Goal: Task Accomplishment & Management: Use online tool/utility

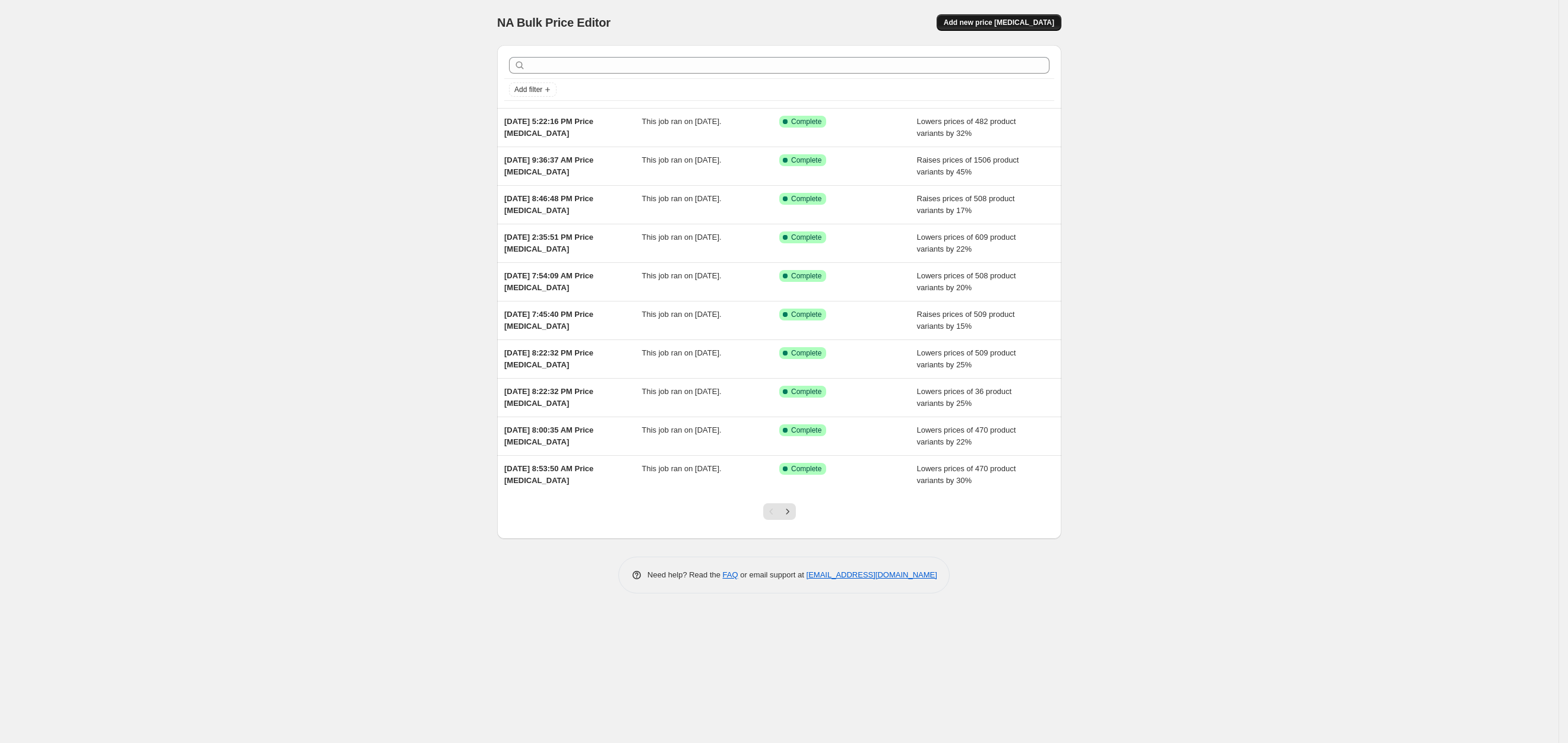
click at [1050, 25] on span "Add new price [MEDICAL_DATA]" at bounding box center [998, 22] width 110 height 9
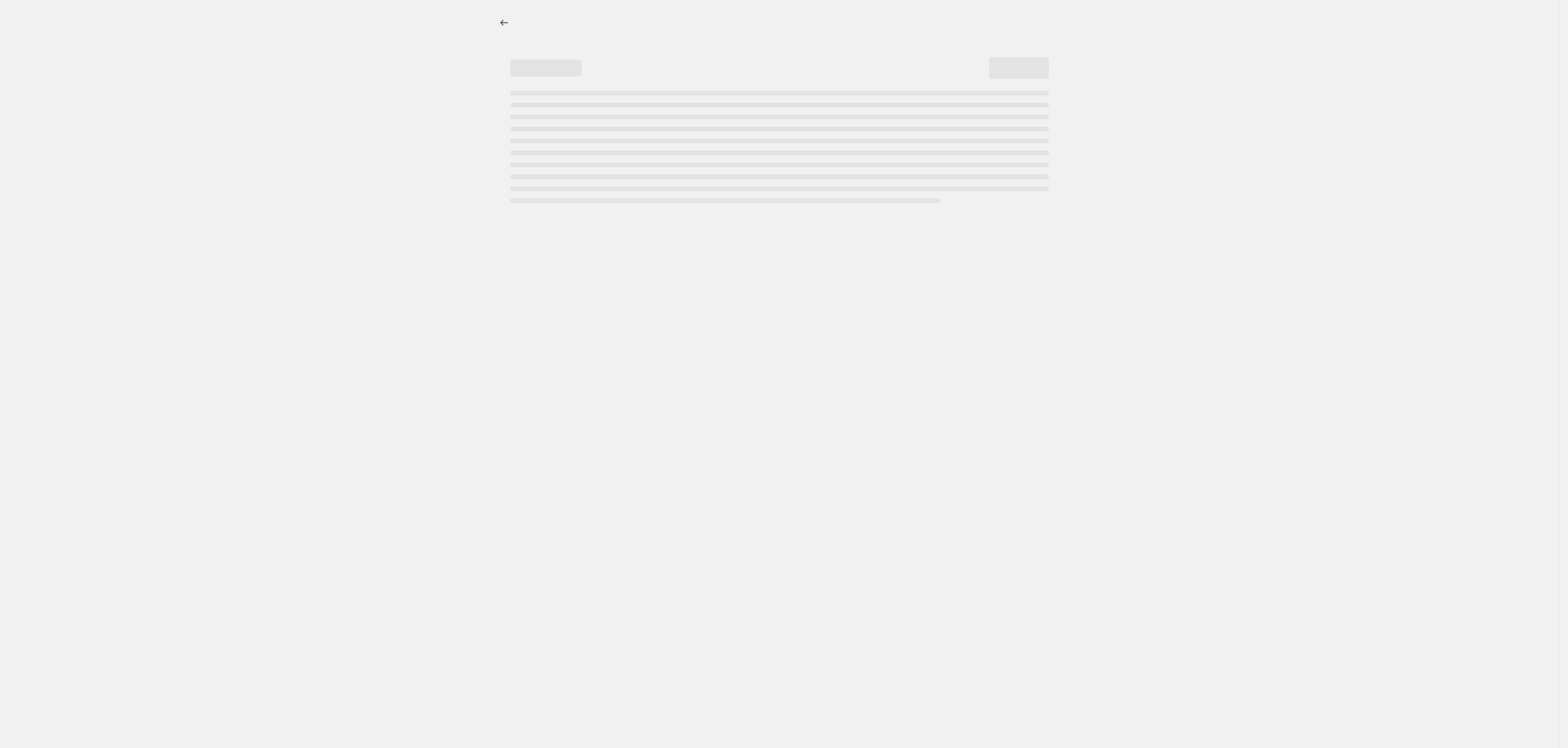
select select "percentage"
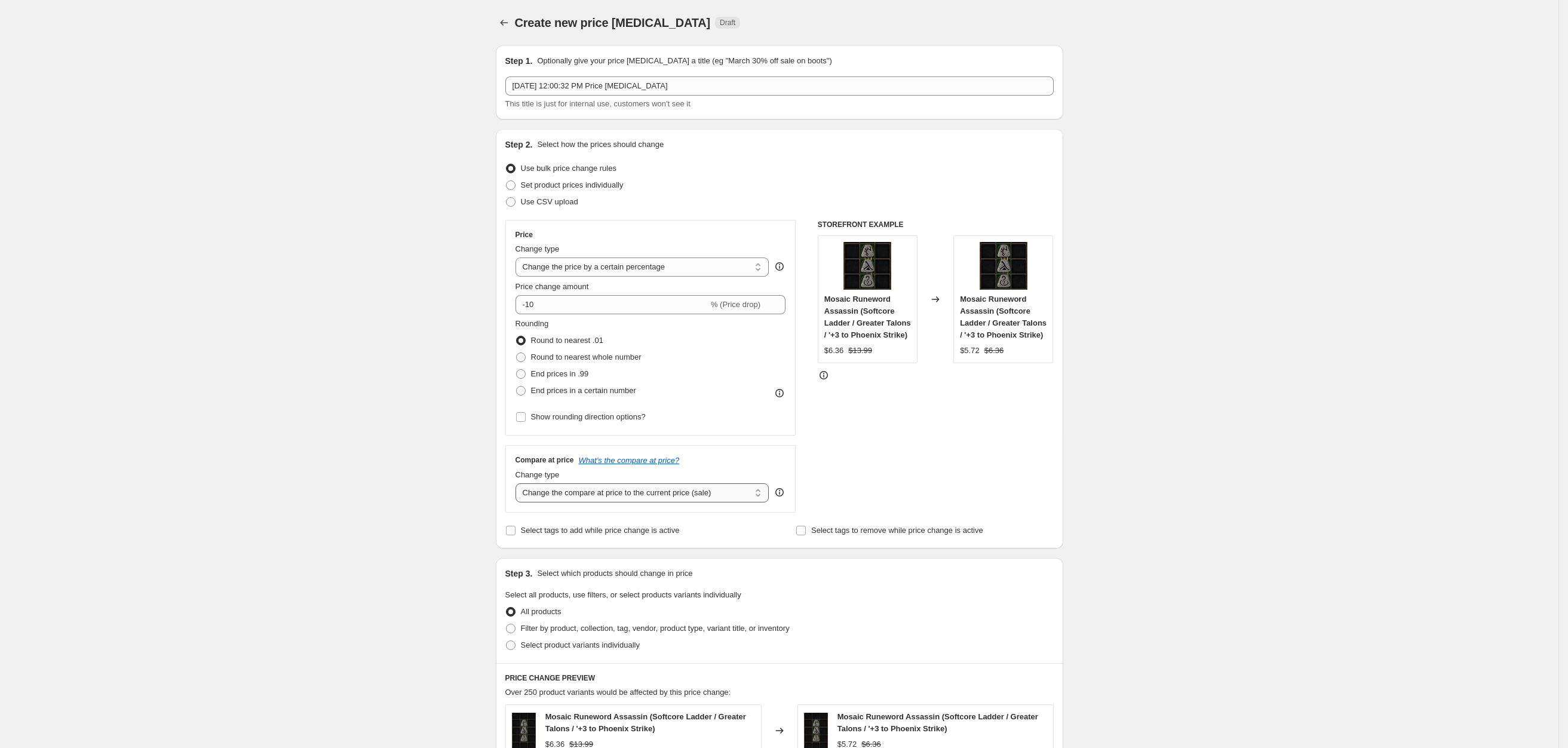
click at [598, 496] on select "Change the compare at price to the current price (sale) Change the compare at p…" at bounding box center [642, 493] width 254 height 19
select select "no_change"
click at [520, 483] on select "Change the compare at price to the current price (sale) Change the compare at p…" at bounding box center [642, 493] width 254 height 19
drag, startPoint x: 530, startPoint y: 306, endPoint x: 589, endPoint y: 297, distance: 59.7
click at [587, 298] on input "-10" at bounding box center [612, 305] width 193 height 19
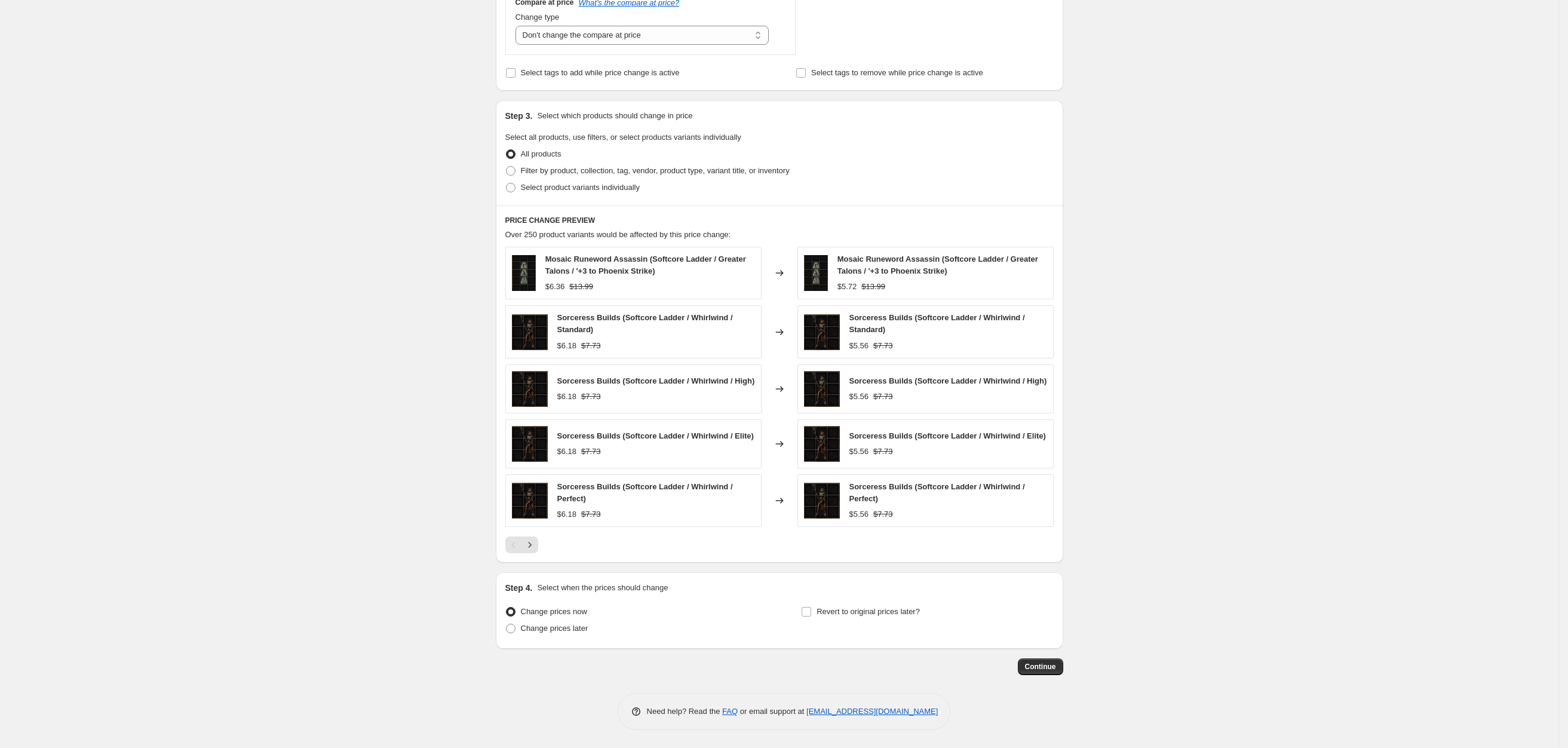
scroll to position [462, 0]
type input "-25"
click at [555, 163] on label "Filter by product, collection, tag, vendor, product type, variant title, or inv…" at bounding box center [647, 171] width 284 height 16
click at [506, 166] on input "Filter by product, collection, tag, vendor, product type, variant title, or inv…" at bounding box center [506, 166] width 1 height 1
radio input "true"
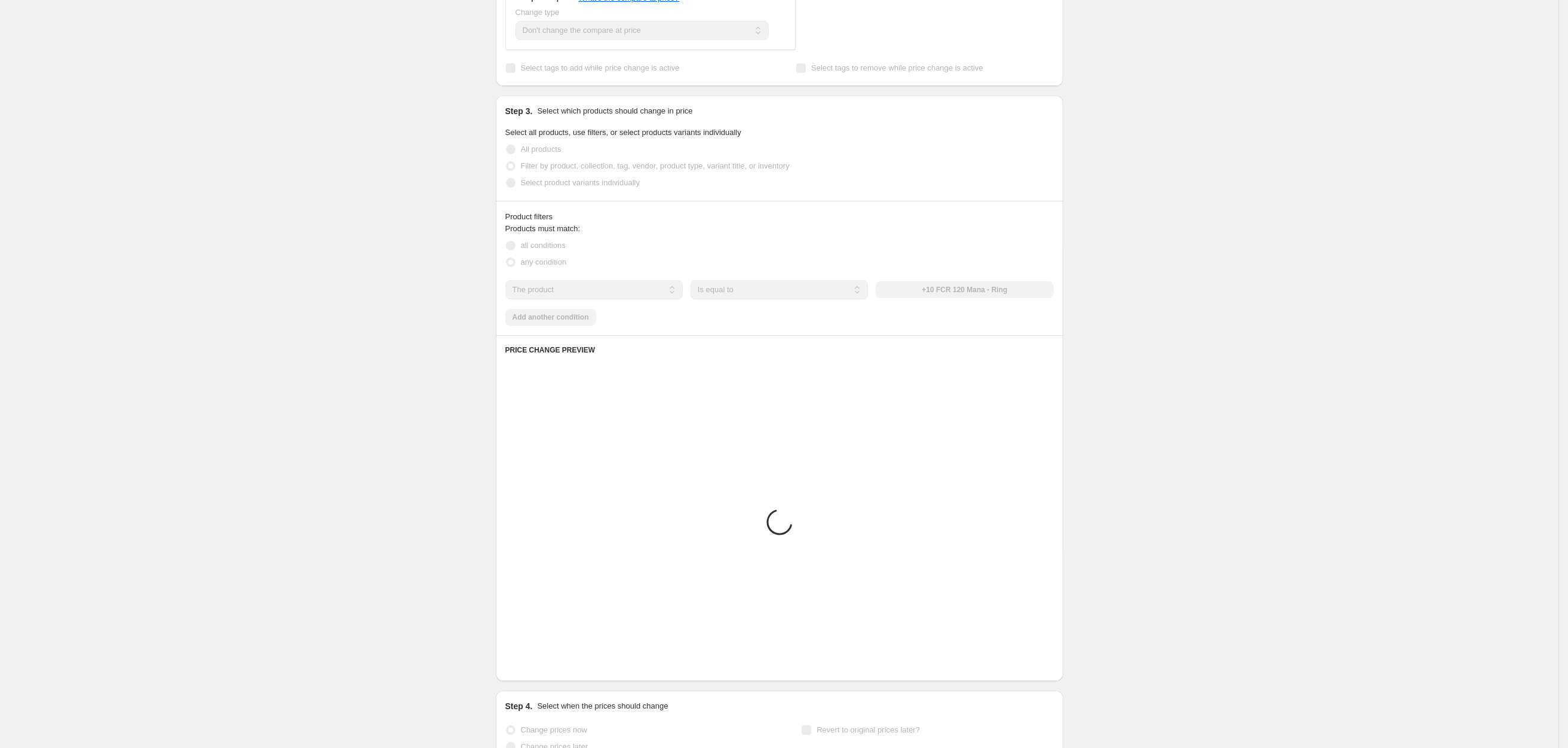
scroll to position [363, 0]
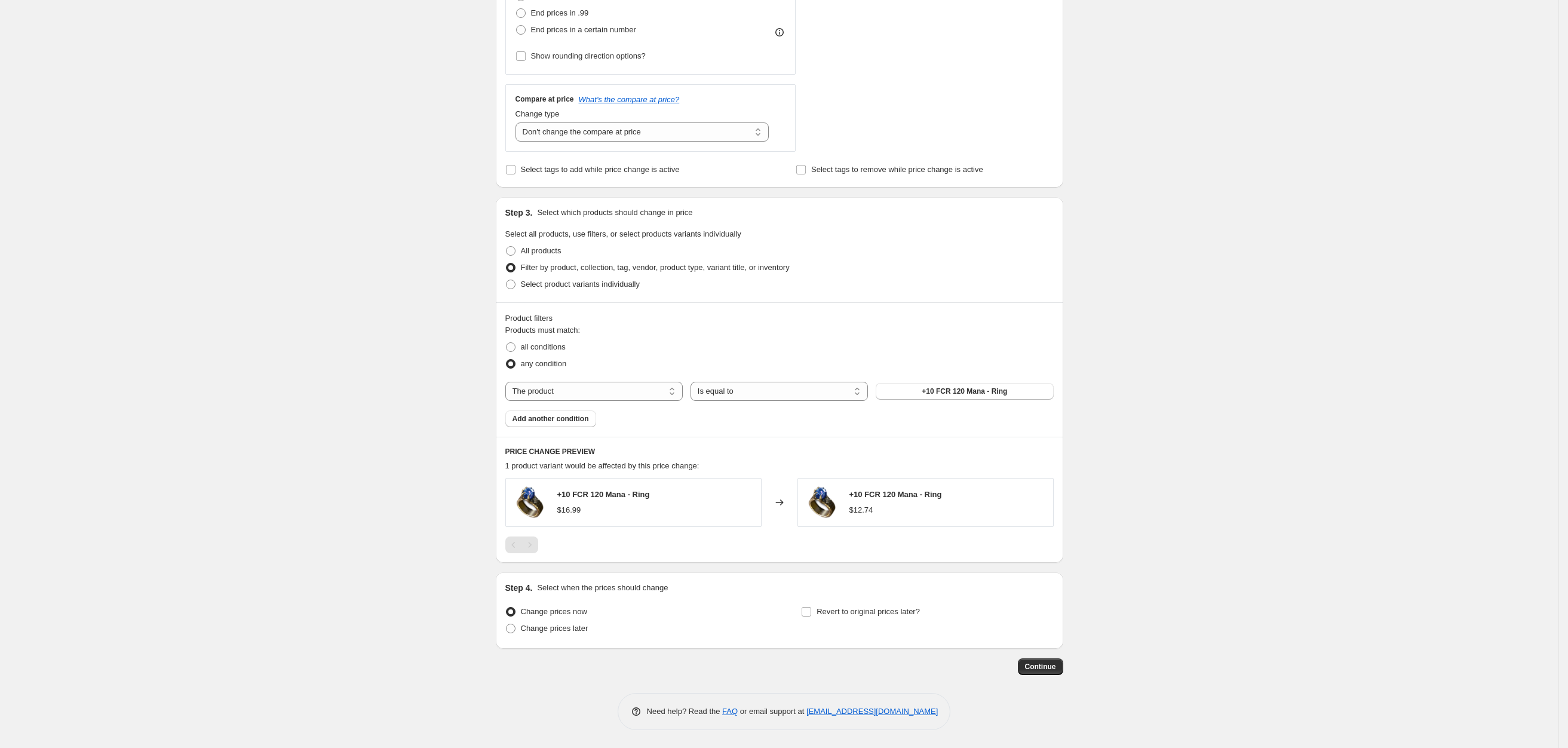
click at [546, 408] on div "Products must match: all conditions any condition The product The product's col…" at bounding box center [779, 376] width 548 height 103
click at [543, 414] on span "Add another condition" at bounding box center [551, 419] width 77 height 10
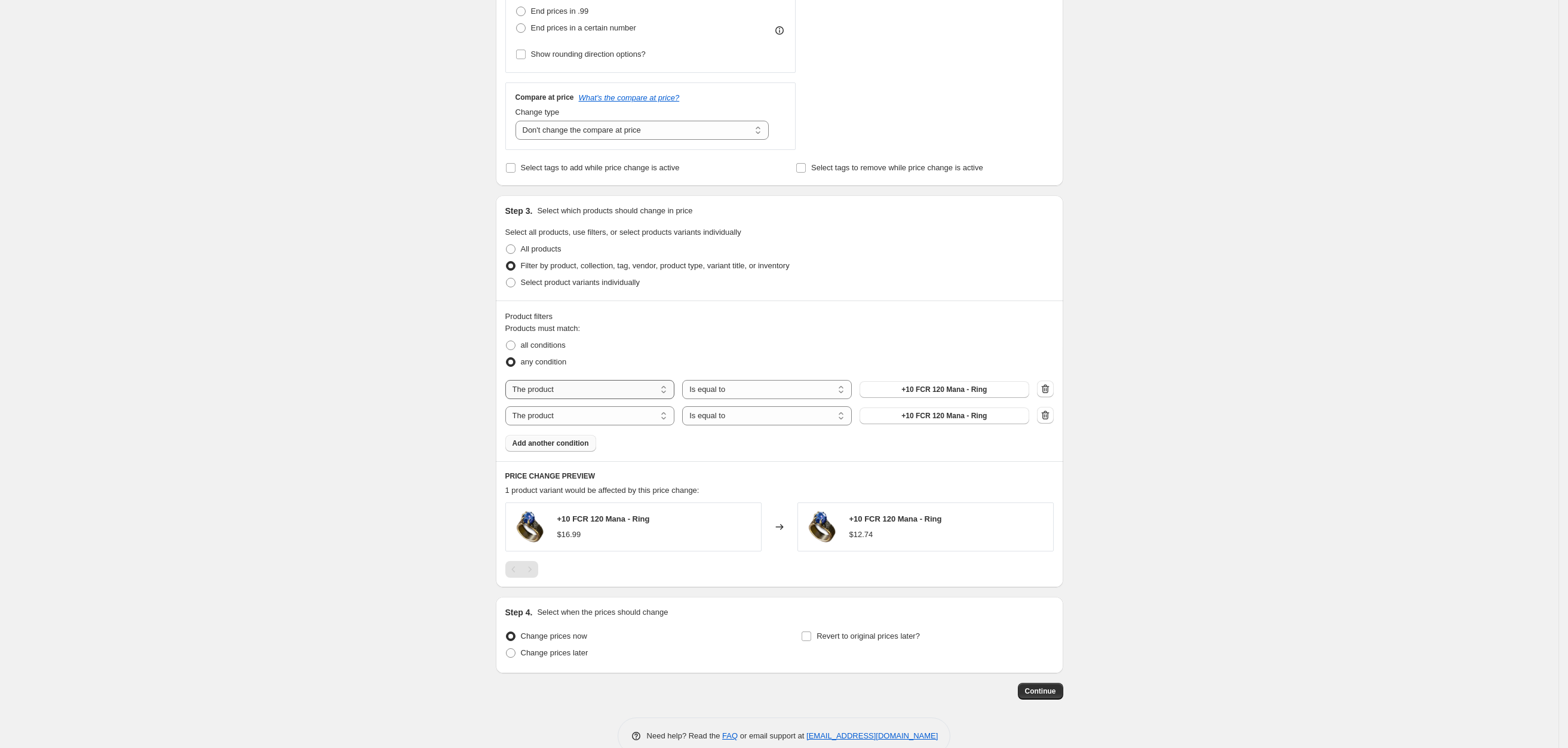
click at [557, 390] on select "The product The product's collection The product's tag The product's vendor The…" at bounding box center [590, 390] width 170 height 19
select select "collection"
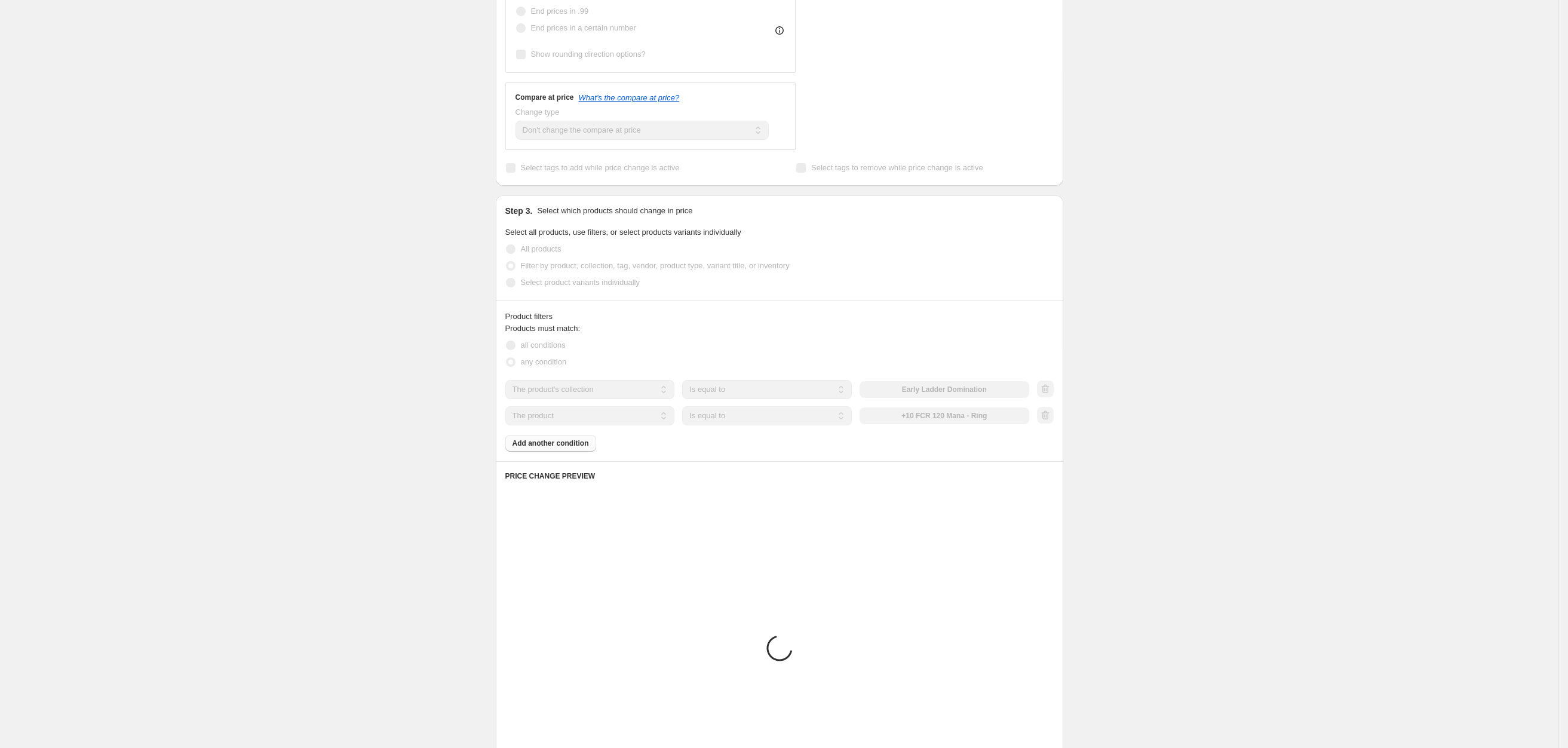
click at [910, 388] on div "The product The product's collection The product's tag The product's vendor The…" at bounding box center [767, 390] width 524 height 19
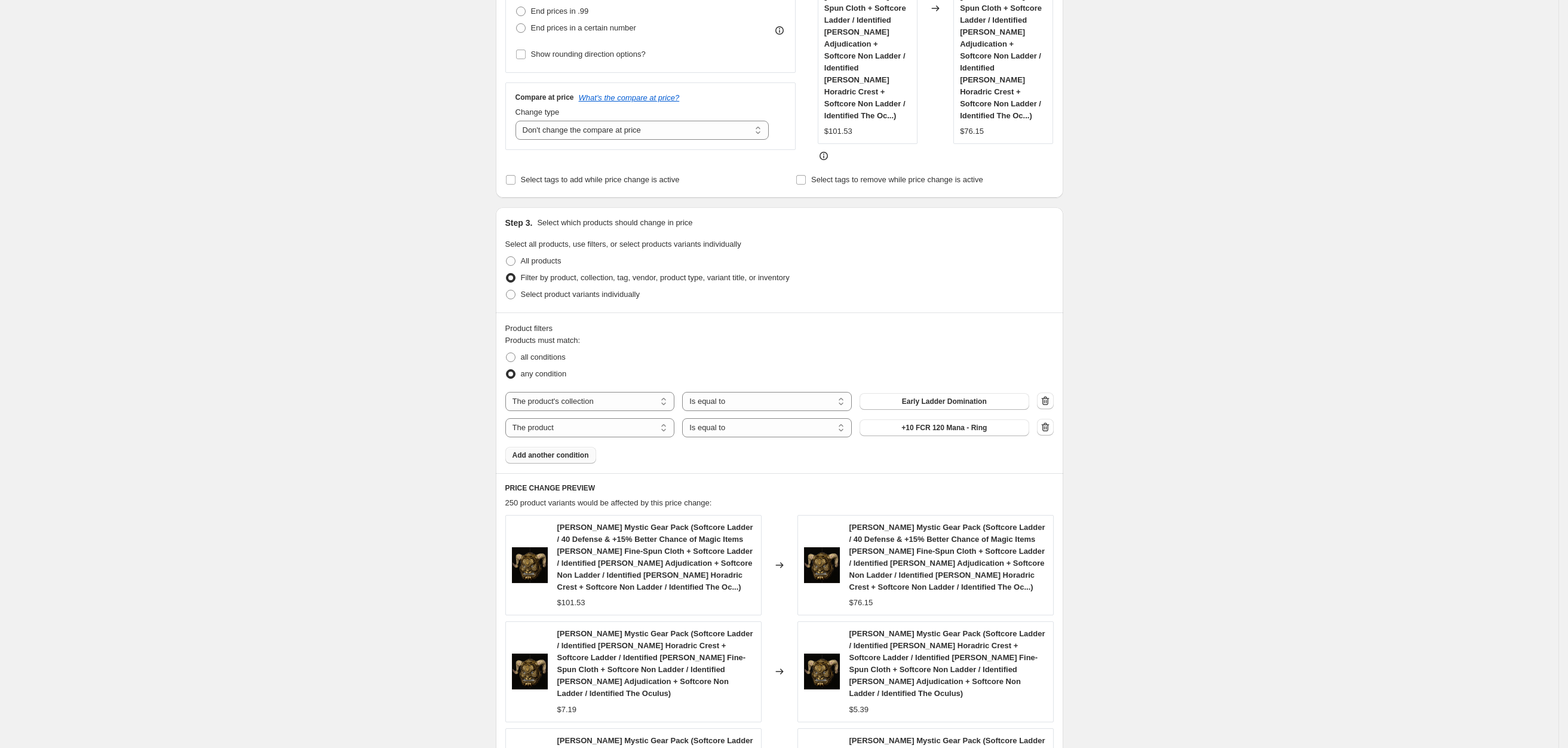
click at [910, 396] on span "Early Ladder Domination" at bounding box center [944, 401] width 85 height 10
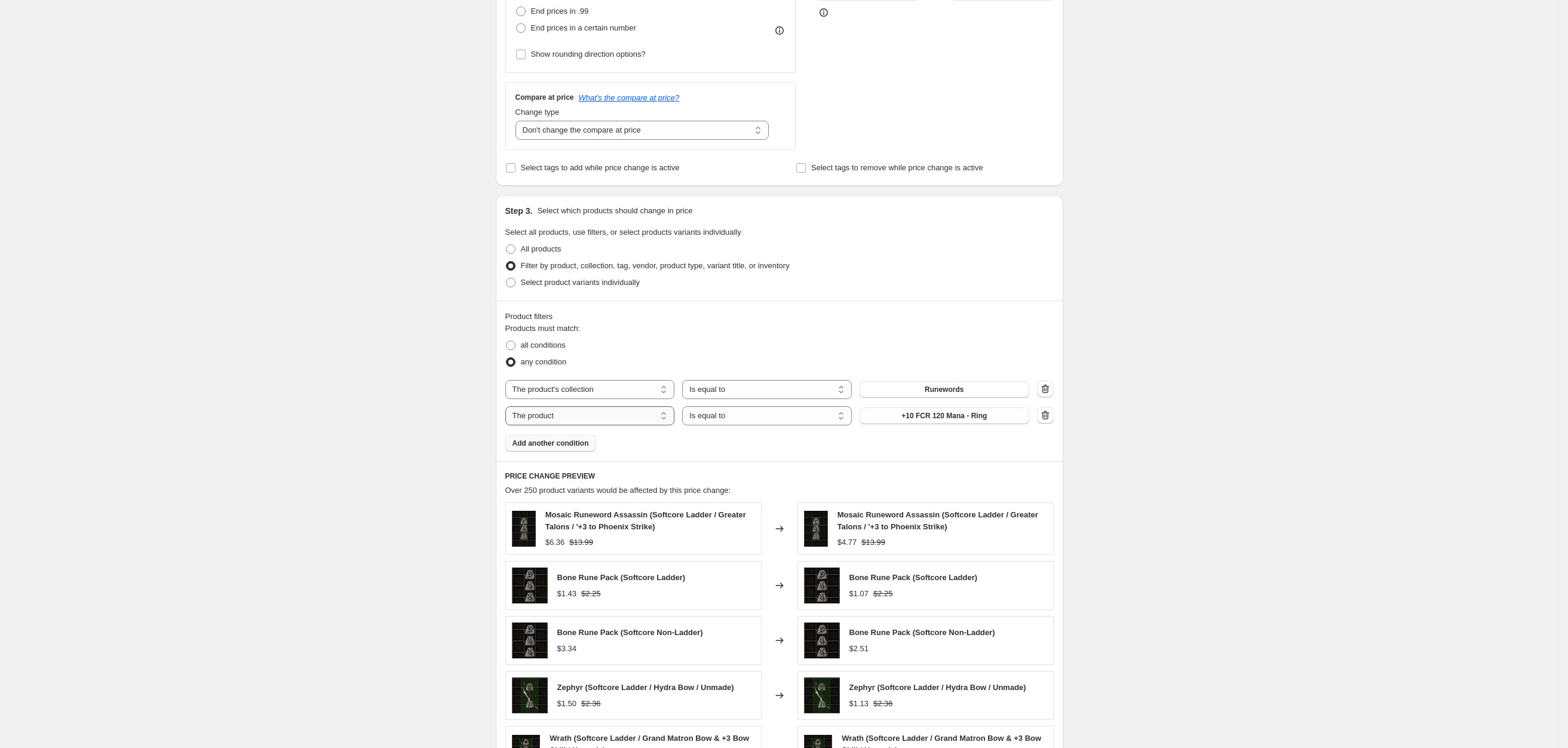
click at [595, 412] on select "The product The product's collection The product's tag The product's vendor The…" at bounding box center [590, 416] width 170 height 19
select select "title"
drag, startPoint x: 924, startPoint y: 417, endPoint x: 825, endPoint y: 407, distance: 99.5
click at [836, 407] on div "The product The product's collection The product's tag The product's vendor The…" at bounding box center [767, 416] width 524 height 19
type input "hardcore ladder"
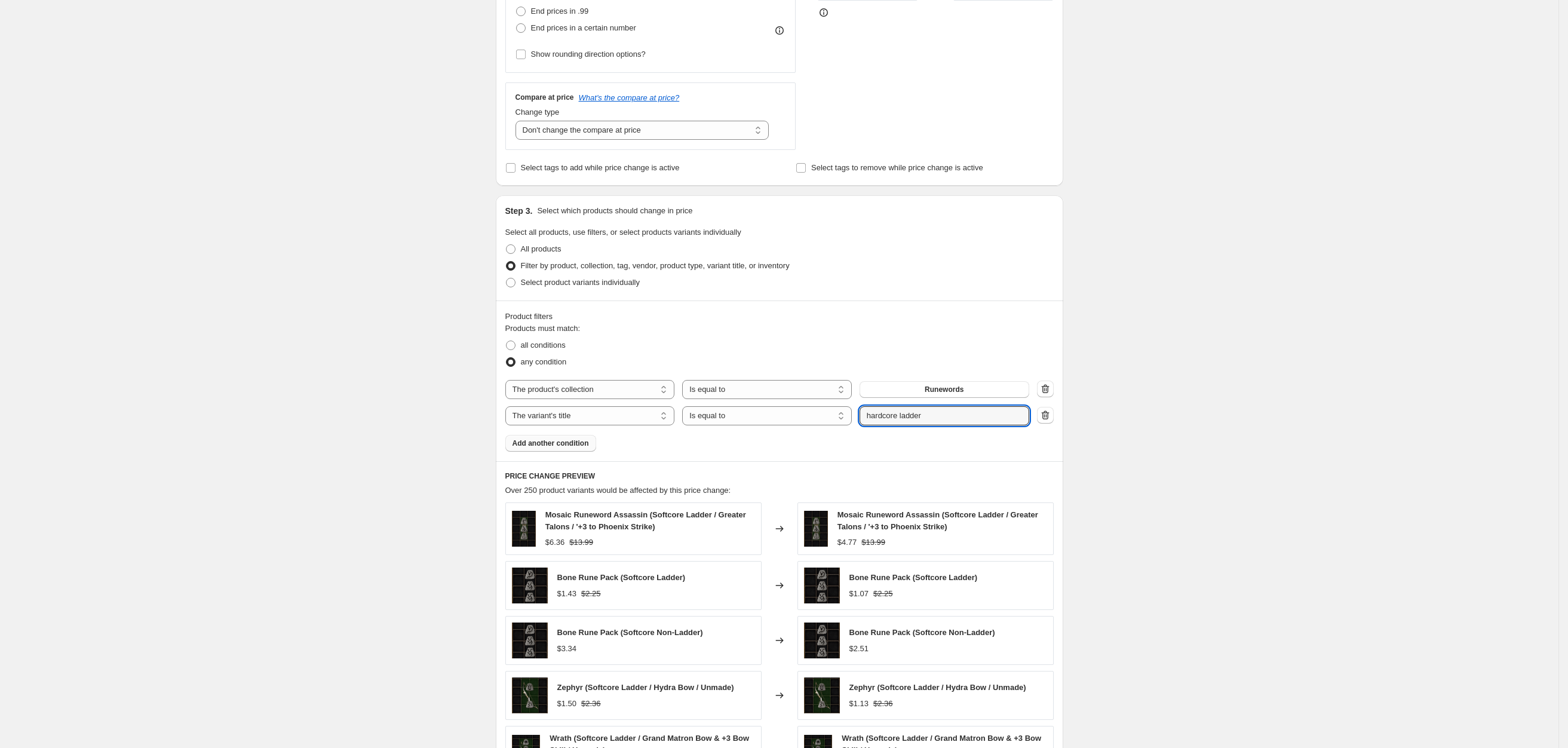
click at [1292, 397] on div "Create new price [MEDICAL_DATA]. This page is ready Create new price [MEDICAL_D…" at bounding box center [779, 319] width 1559 height 1363
click at [532, 341] on span "all conditions" at bounding box center [543, 345] width 45 height 9
click at [506, 341] on input "all conditions" at bounding box center [506, 341] width 1 height 1
radio input "true"
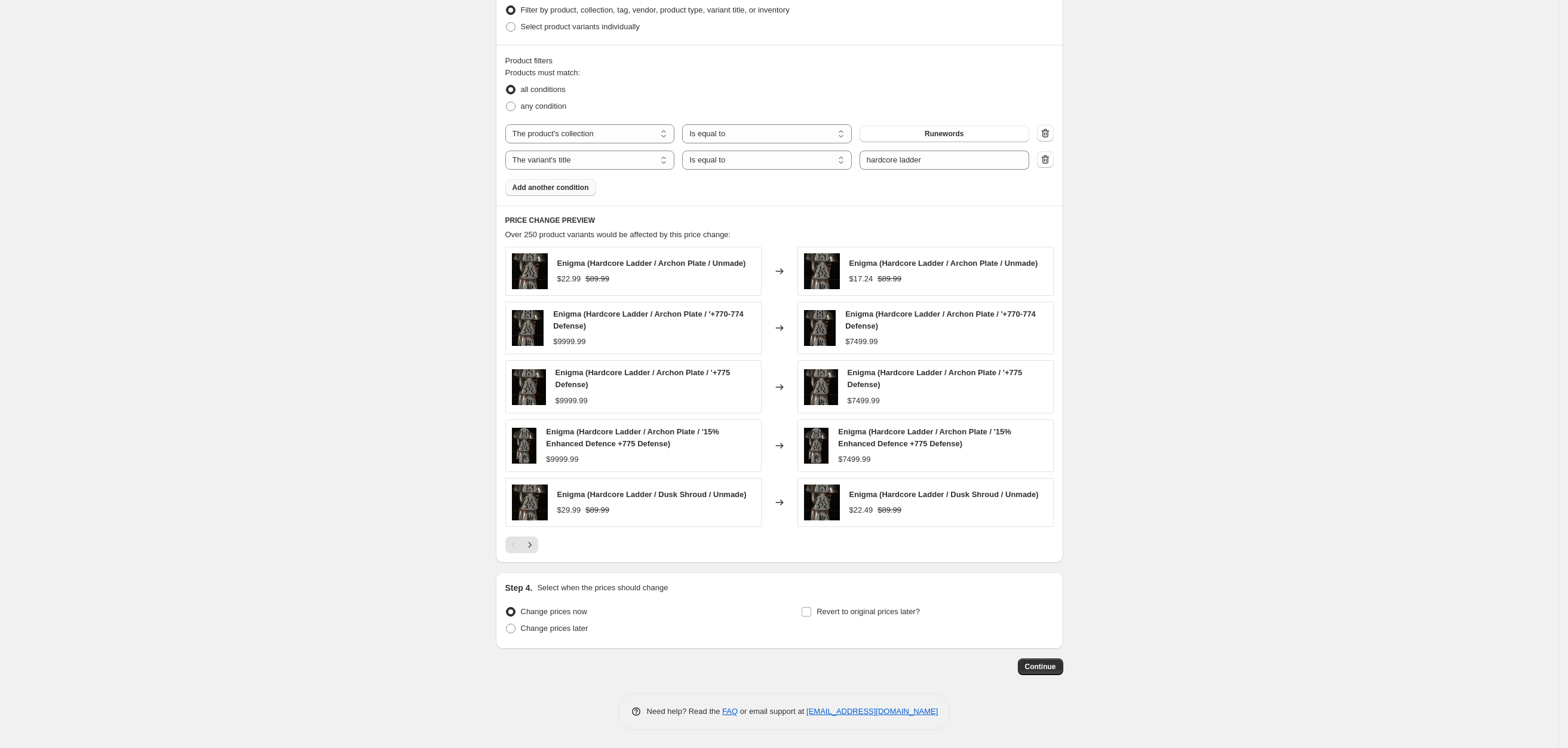
scroll to position [623, 0]
click at [1056, 670] on span "Continue" at bounding box center [1040, 666] width 31 height 10
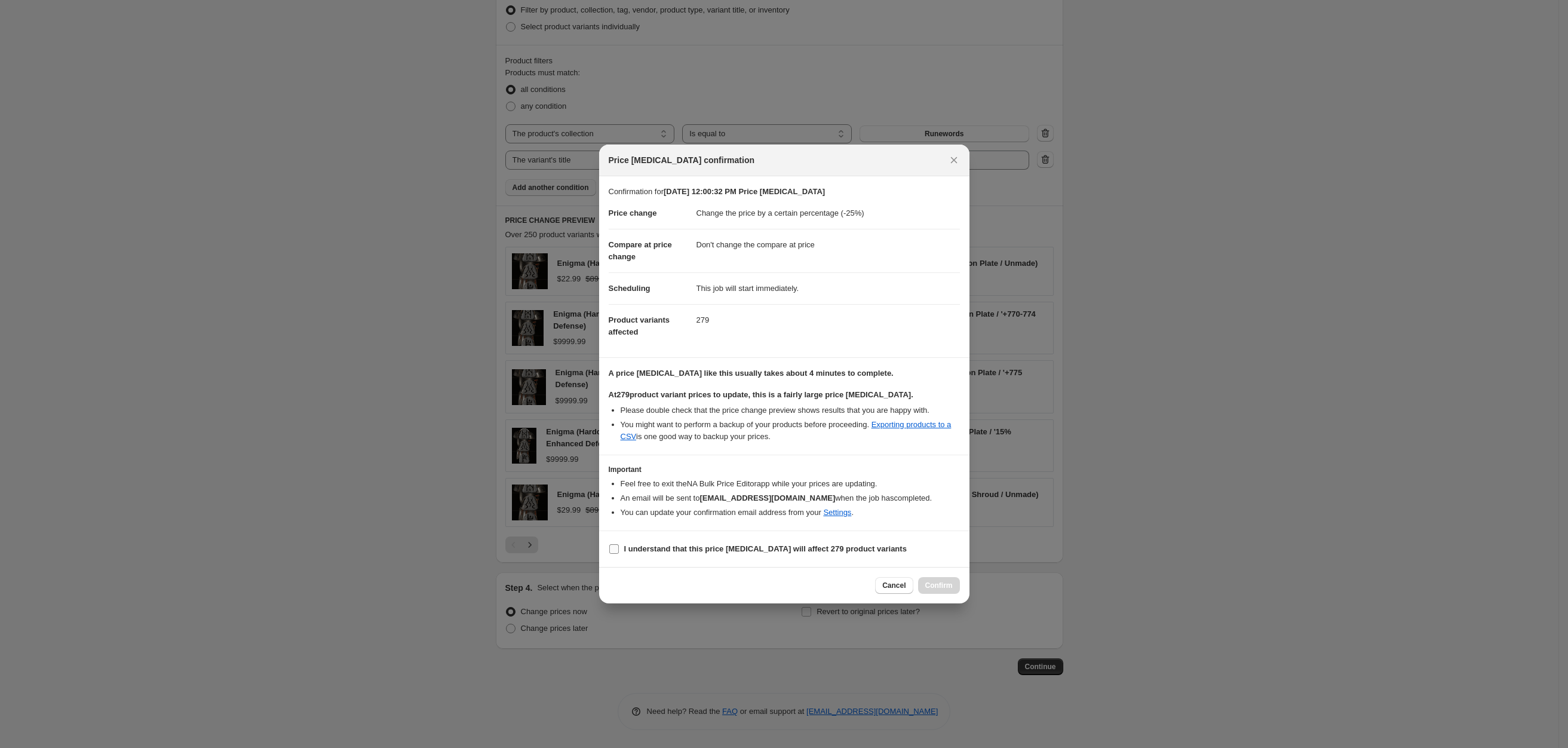
click at [667, 554] on b "I understand that this price [MEDICAL_DATA] will affect 279 product variants" at bounding box center [765, 549] width 282 height 9
click at [618, 554] on input "I understand that this price [MEDICAL_DATA] will affect 279 product variants" at bounding box center [613, 549] width 9 height 10
checkbox input "true"
click at [946, 585] on span "Confirm" at bounding box center [938, 585] width 27 height 10
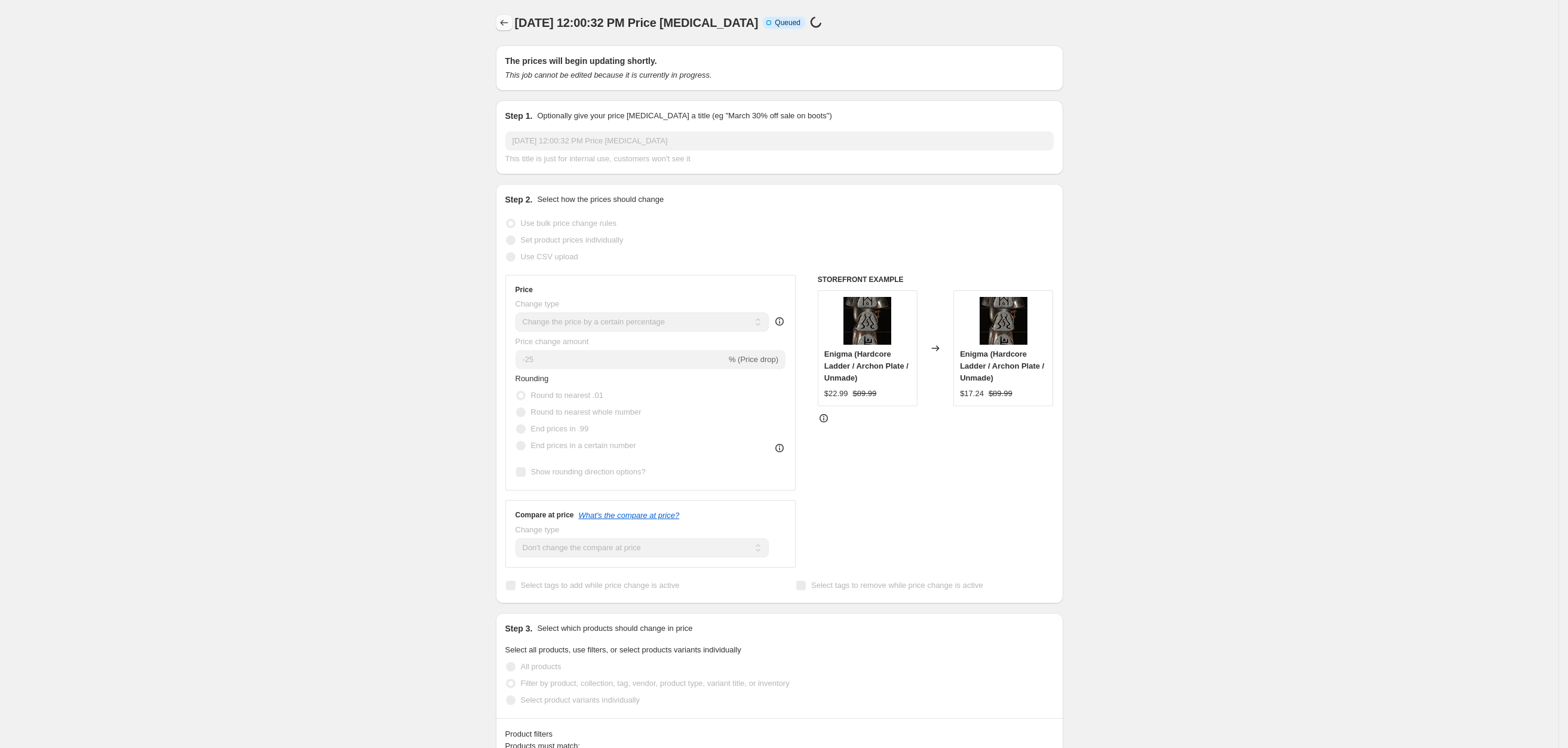
click at [504, 17] on icon "Price change jobs" at bounding box center [504, 22] width 12 height 12
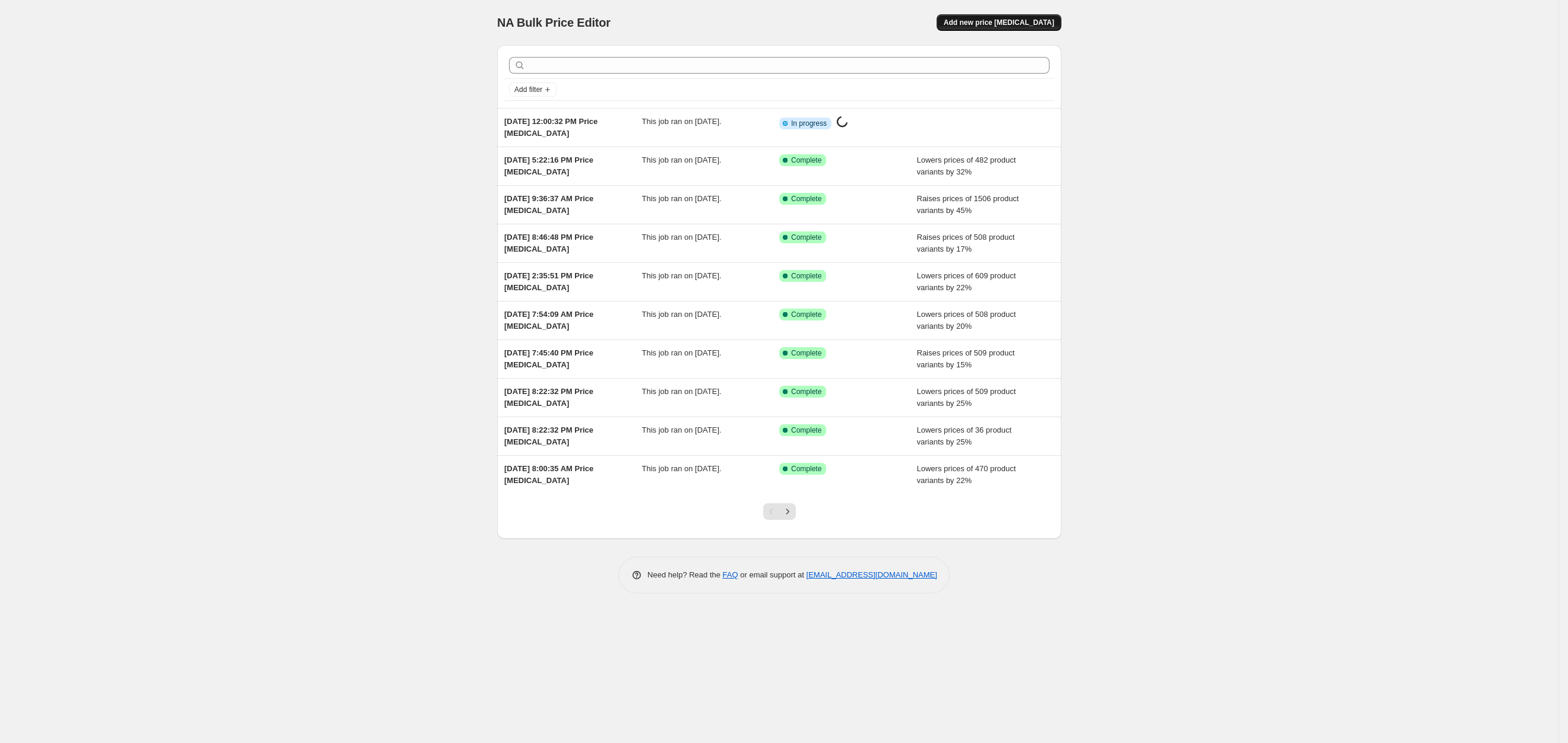
click at [1018, 21] on span "Add new price [MEDICAL_DATA]" at bounding box center [998, 22] width 110 height 9
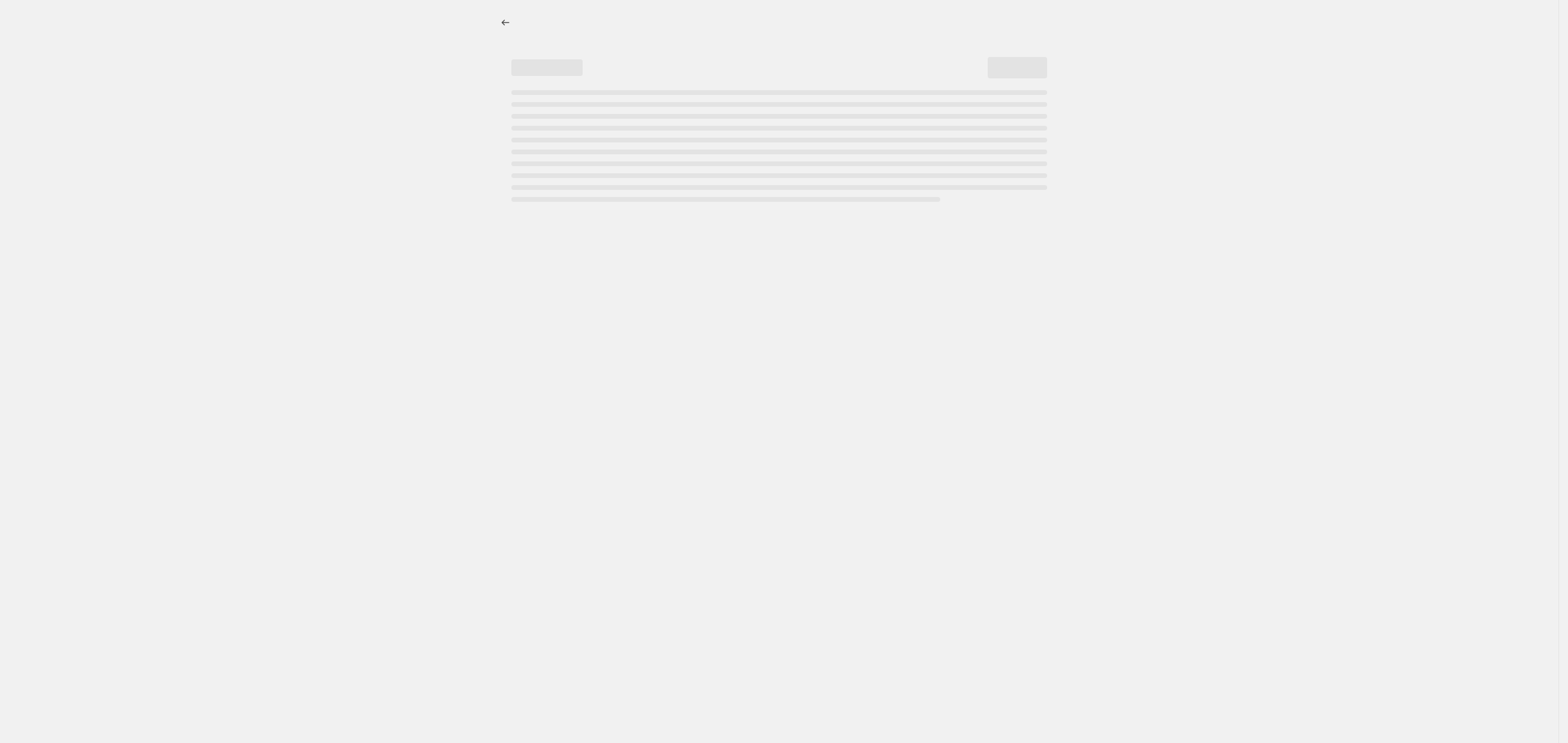
select select "percentage"
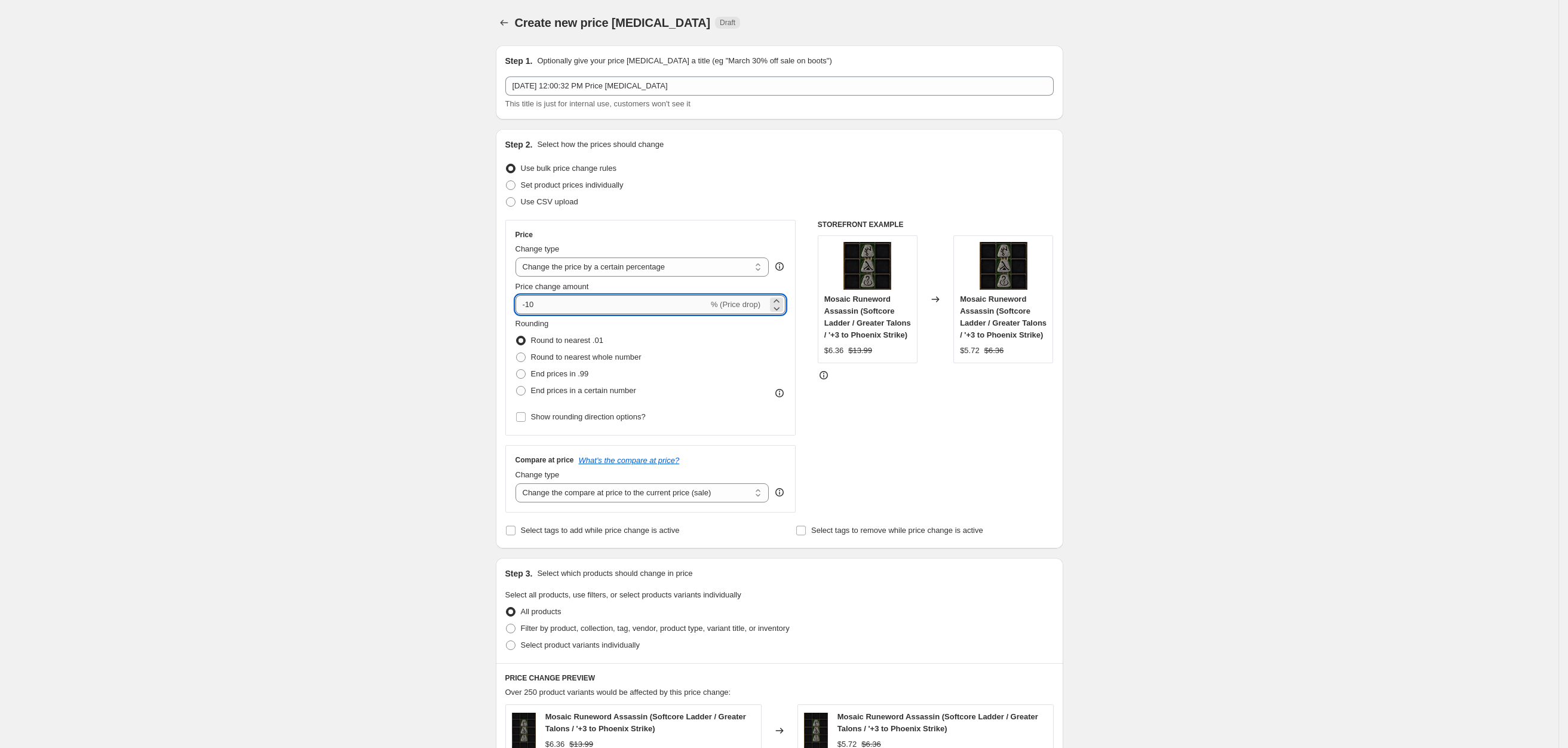
drag, startPoint x: 538, startPoint y: 310, endPoint x: 529, endPoint y: 307, distance: 9.5
click at [529, 307] on input "-10" at bounding box center [612, 305] width 193 height 19
type input "-25"
click at [417, 354] on div "Create new price [MEDICAL_DATA]. This page is ready Create new price [MEDICAL_D…" at bounding box center [779, 603] width 1559 height 1206
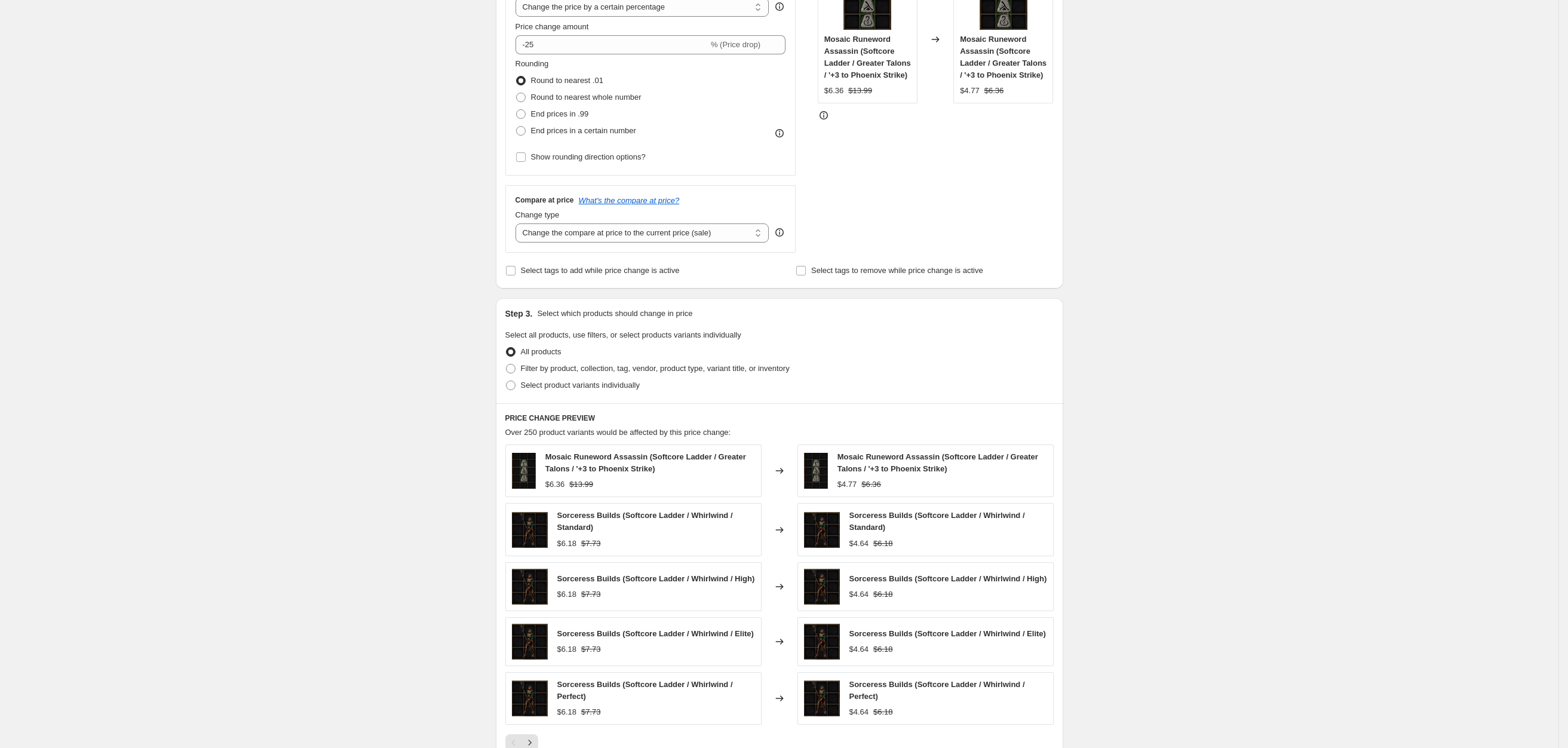
scroll to position [448, 0]
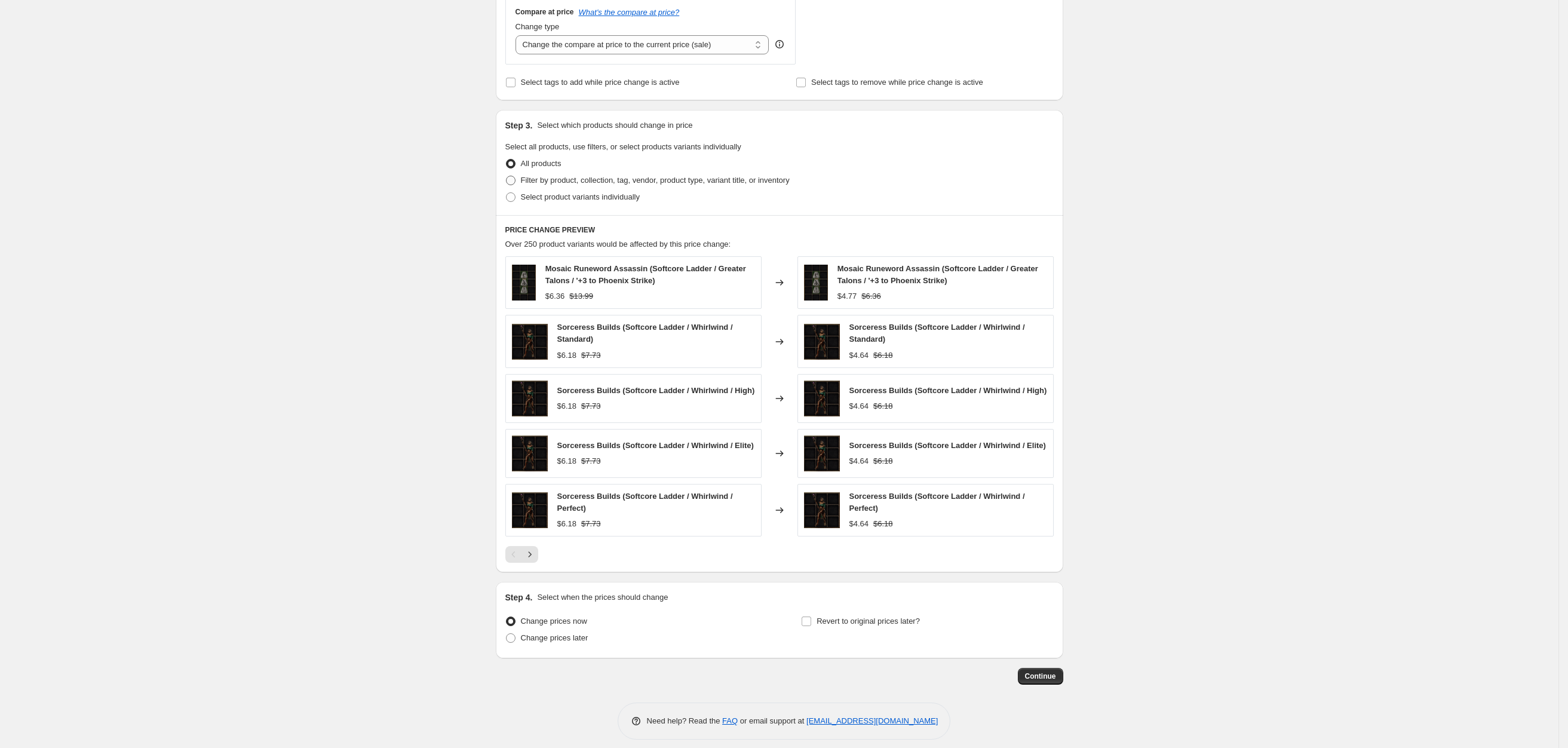
click at [538, 177] on span "Filter by product, collection, tag, vendor, product type, variant title, or inv…" at bounding box center [655, 180] width 269 height 9
click at [506, 176] on input "Filter by product, collection, tag, vendor, product type, variant title, or inv…" at bounding box center [506, 175] width 1 height 1
radio input "true"
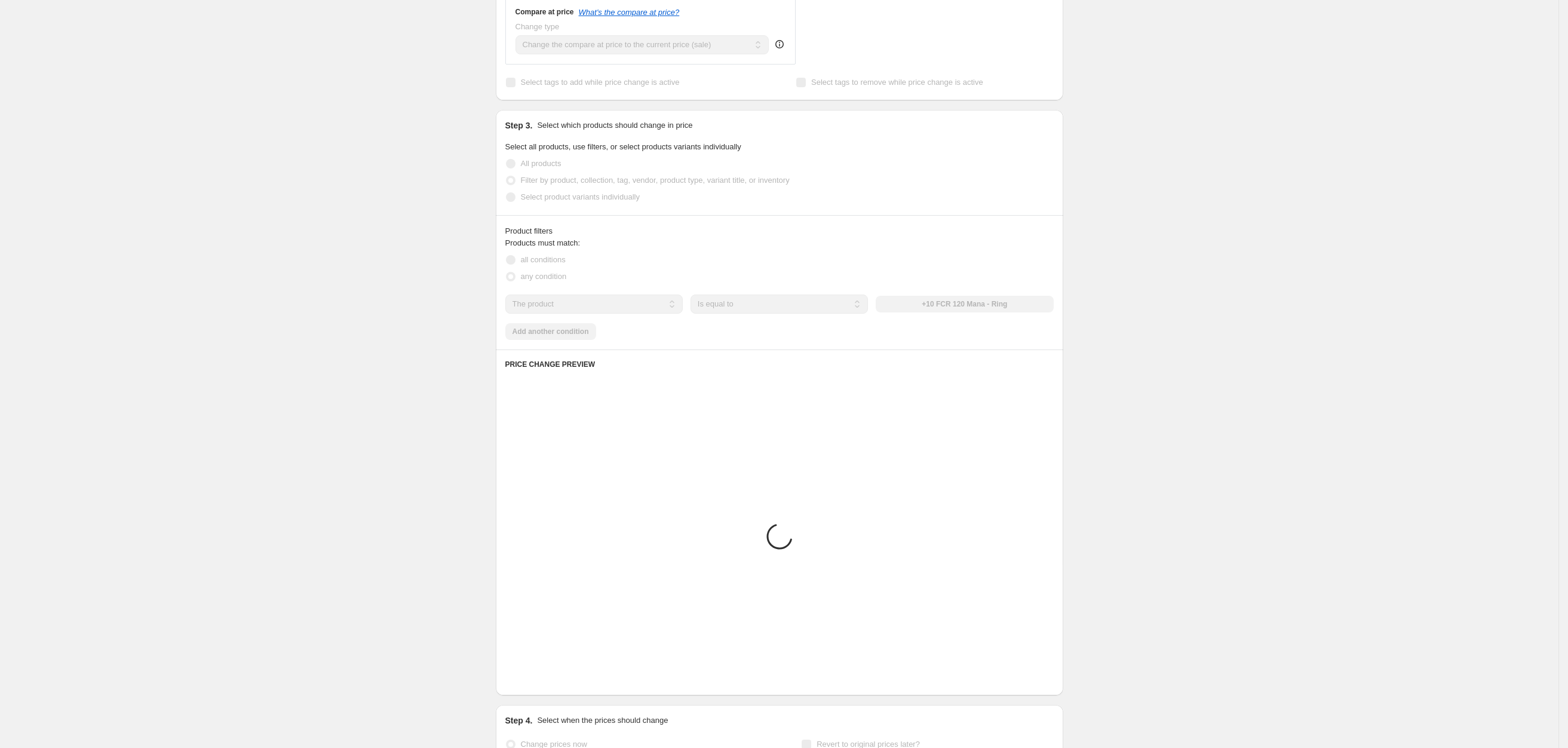
scroll to position [363, 0]
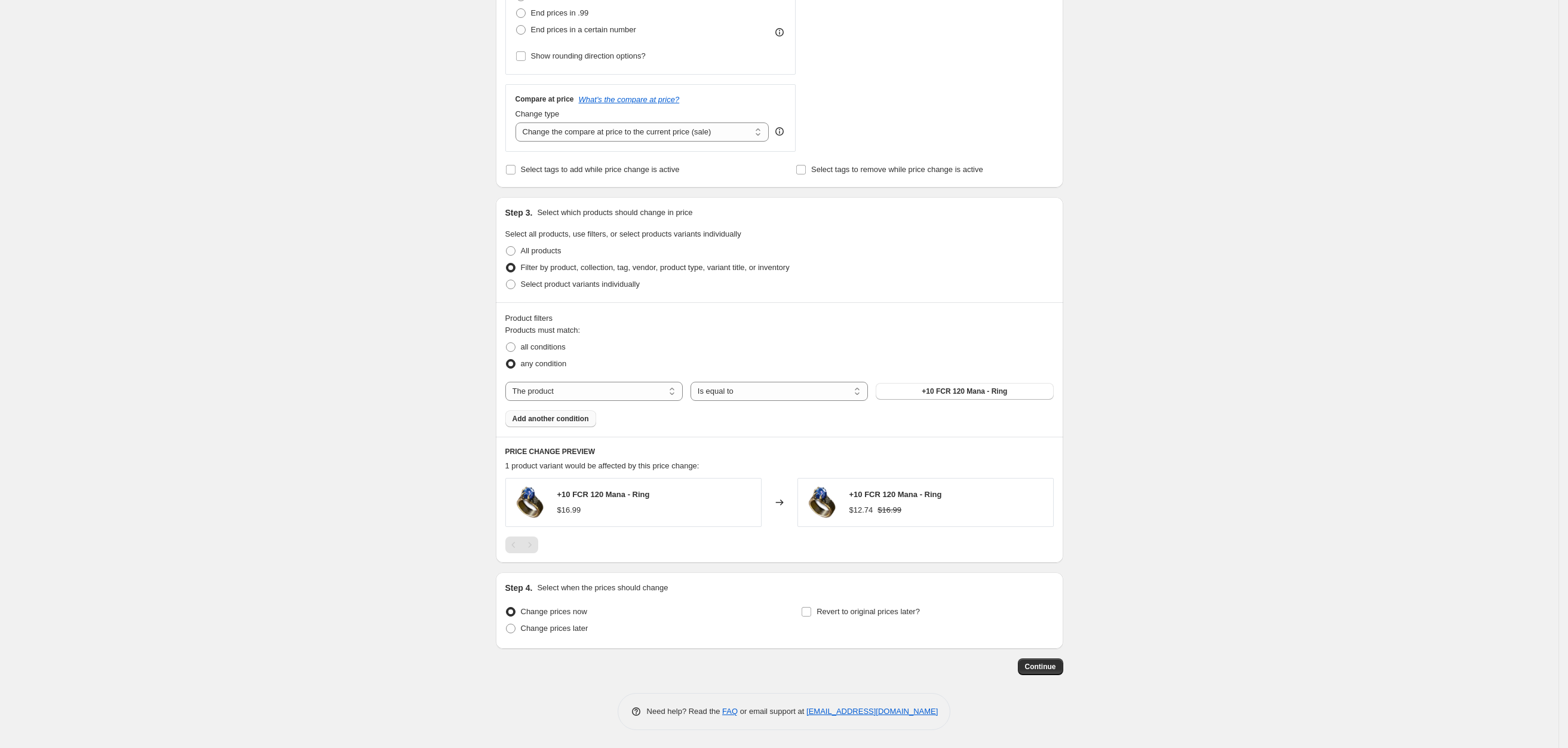
click at [556, 414] on span "Add another condition" at bounding box center [551, 419] width 77 height 10
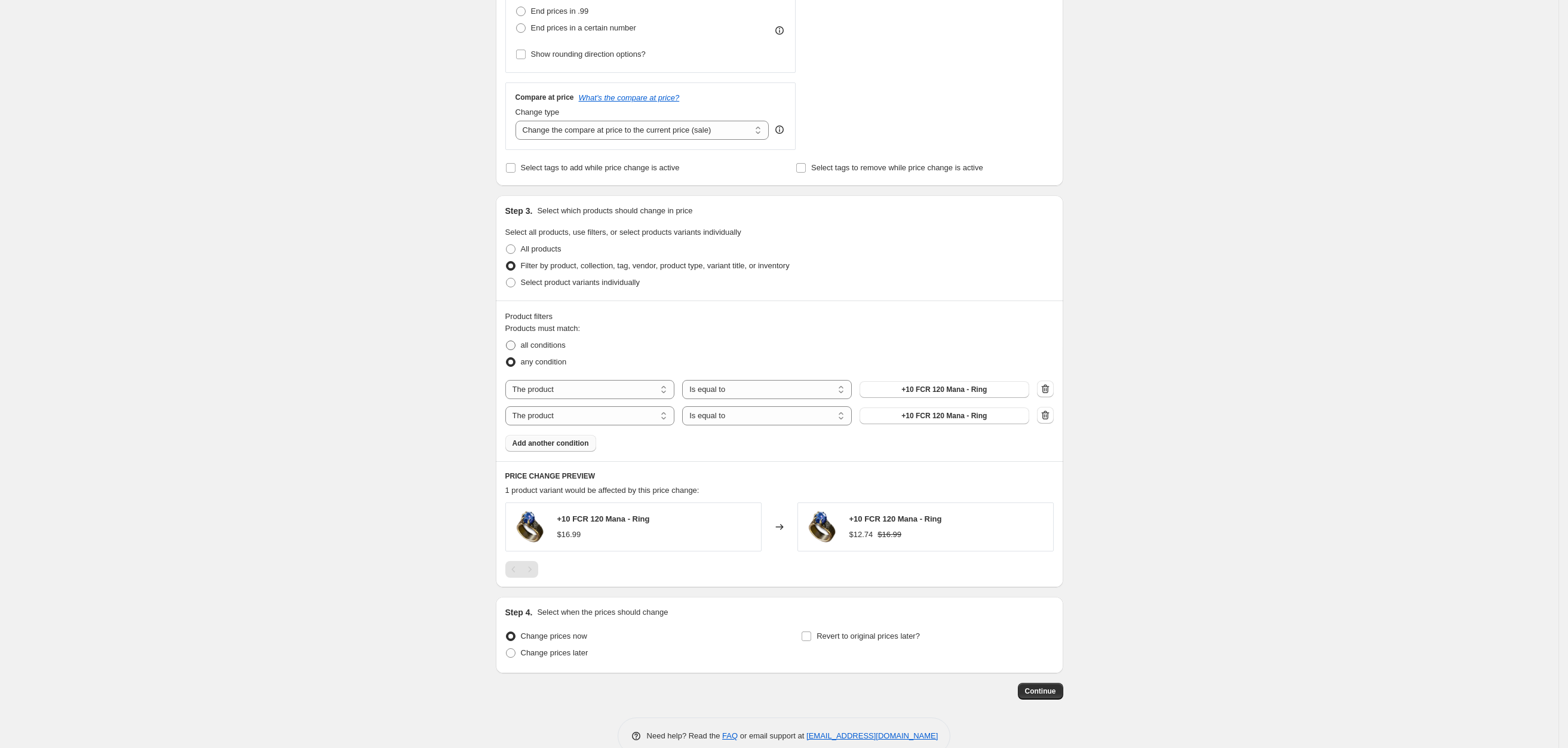
click at [530, 345] on span "all conditions" at bounding box center [543, 345] width 45 height 9
click at [506, 341] on input "all conditions" at bounding box center [506, 341] width 1 height 1
radio input "true"
click at [556, 391] on select "The product The product's collection The product's tag The product's vendor The…" at bounding box center [590, 390] width 170 height 19
select select "collection"
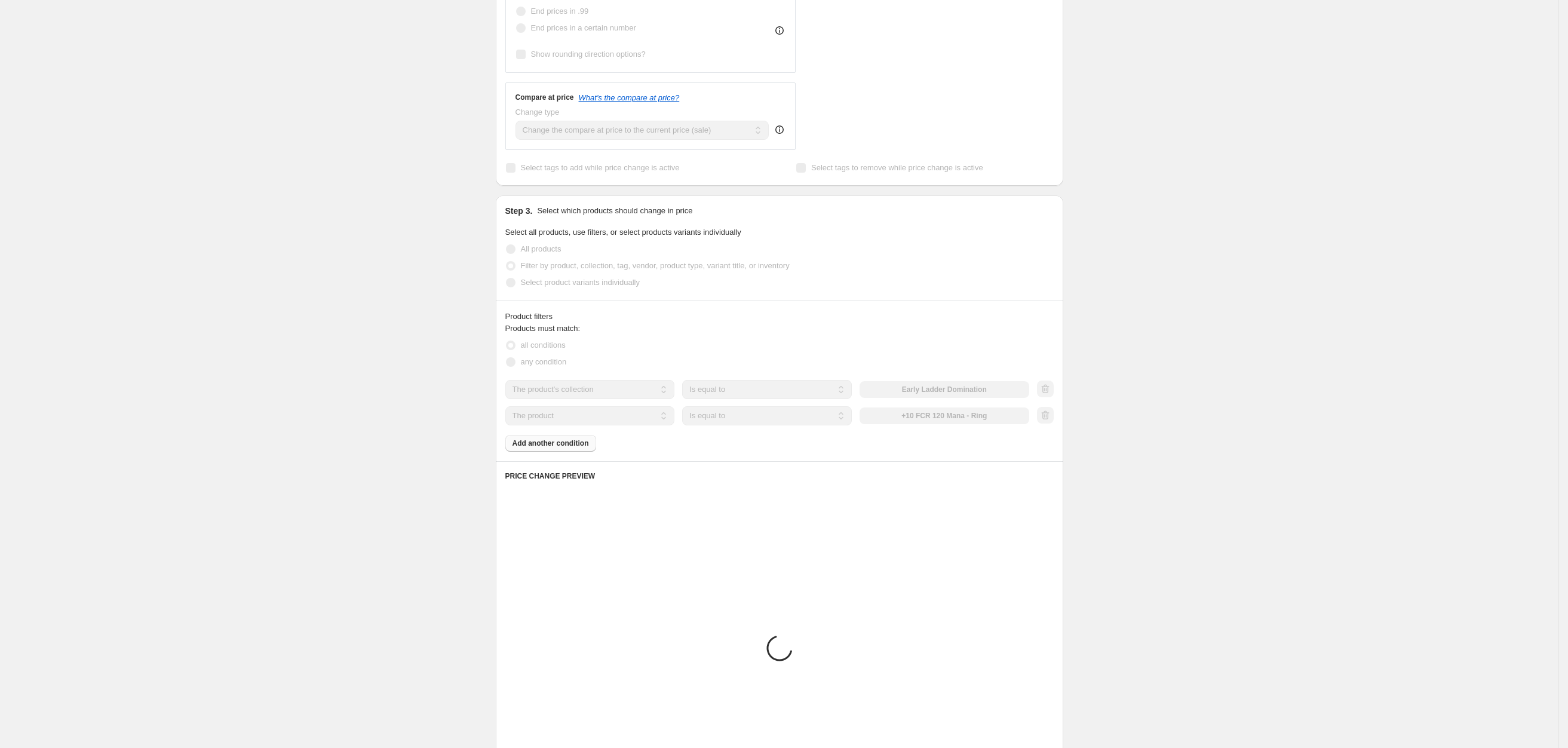
scroll to position [307, 0]
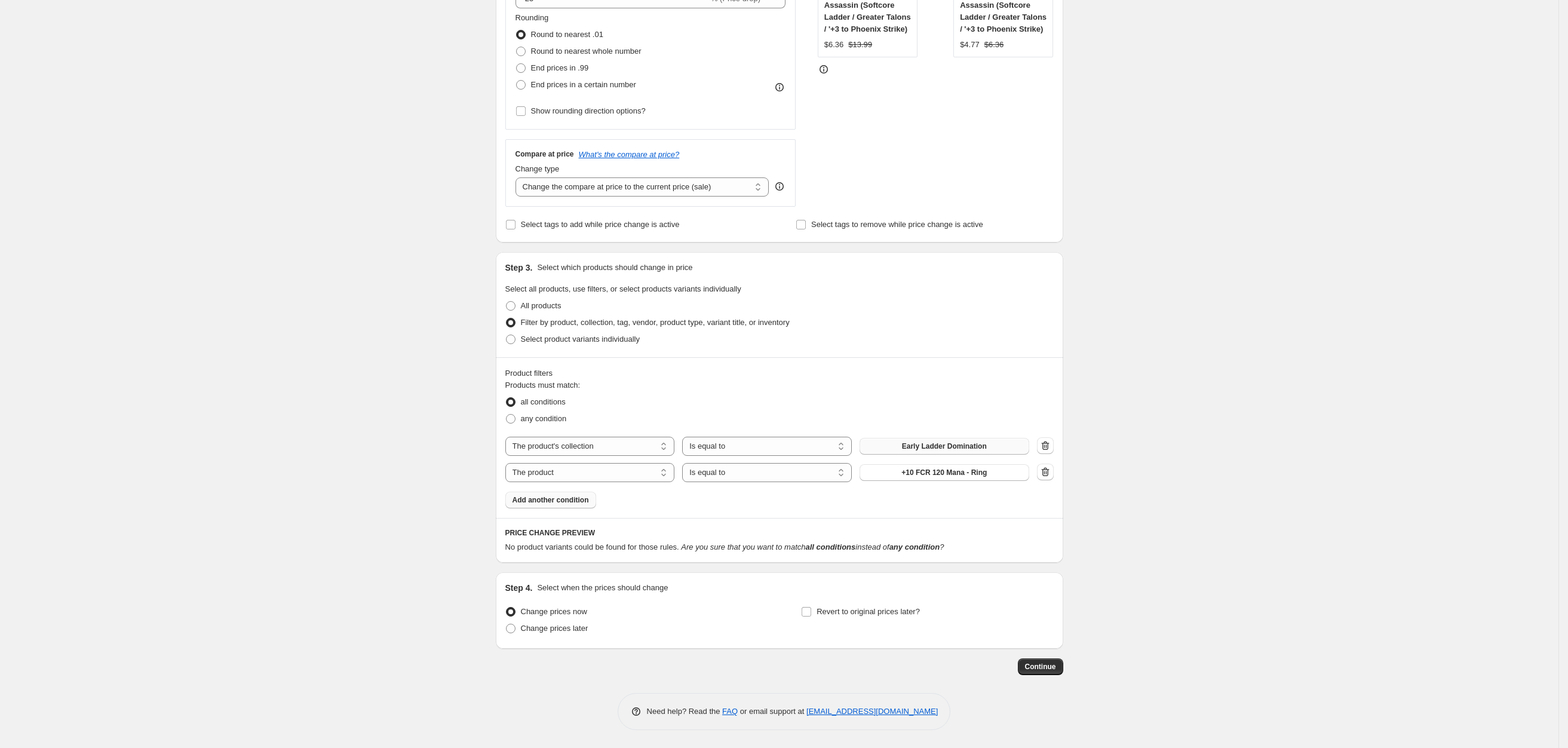
drag, startPoint x: 935, startPoint y: 386, endPoint x: 917, endPoint y: 445, distance: 61.7
click at [934, 386] on fieldset "Products must match: all conditions any condition" at bounding box center [779, 403] width 548 height 48
click at [914, 457] on div "The product The product's collection The product's tag The product's vendor The…" at bounding box center [779, 460] width 548 height 46
click at [912, 447] on span "Early Ladder Domination" at bounding box center [944, 446] width 85 height 10
click at [602, 476] on select "The product The product's collection The product's tag The product's vendor The…" at bounding box center [590, 472] width 170 height 19
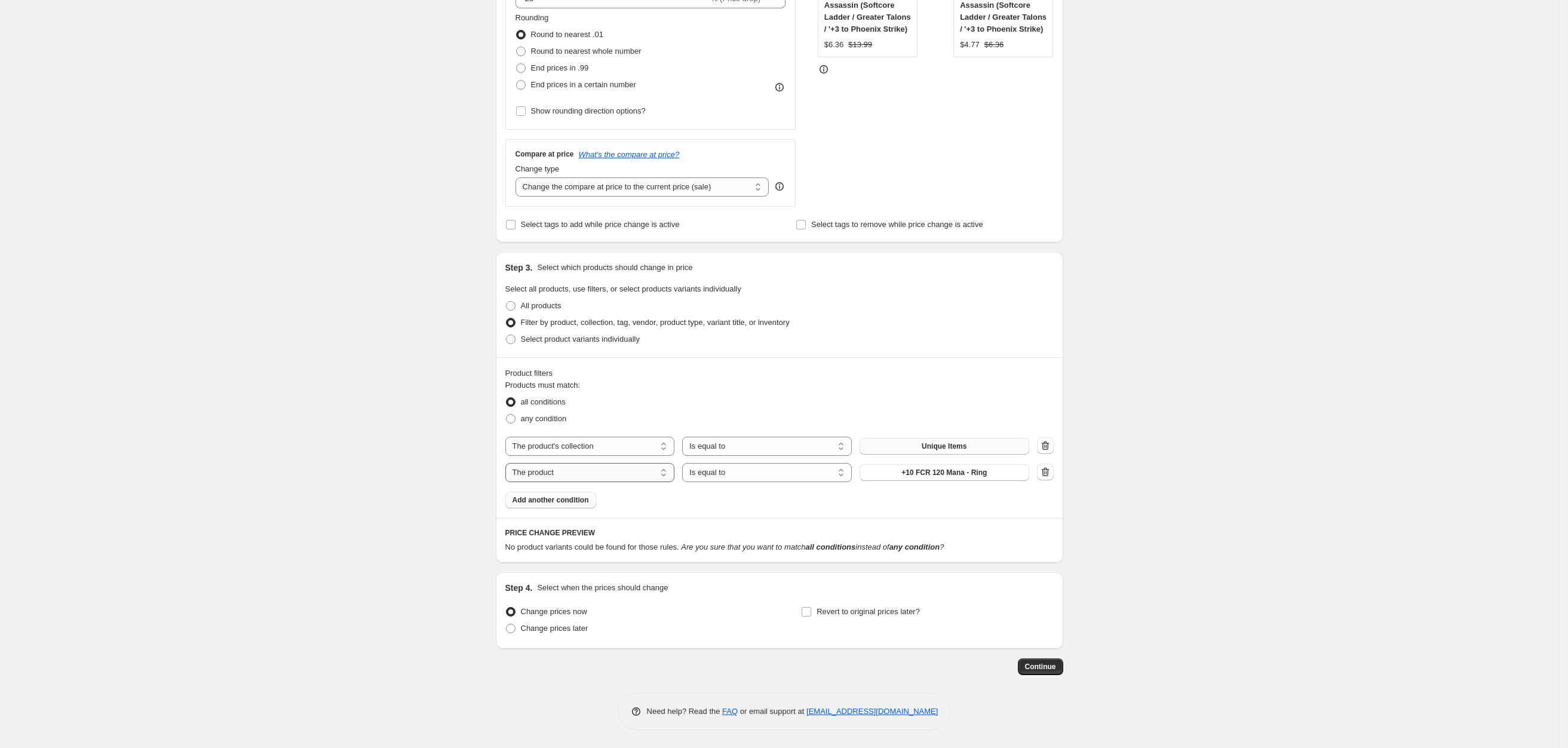
select select "title"
drag, startPoint x: 916, startPoint y: 471, endPoint x: 790, endPoint y: 457, distance: 126.8
click at [841, 463] on div "The product The product's collection The product's tag The product's vendor The…" at bounding box center [767, 472] width 524 height 19
type input "hardcore ladder"
click at [1236, 326] on div "Create new price [MEDICAL_DATA]. This page is ready Create new price [MEDICAL_D…" at bounding box center [779, 221] width 1559 height 1054
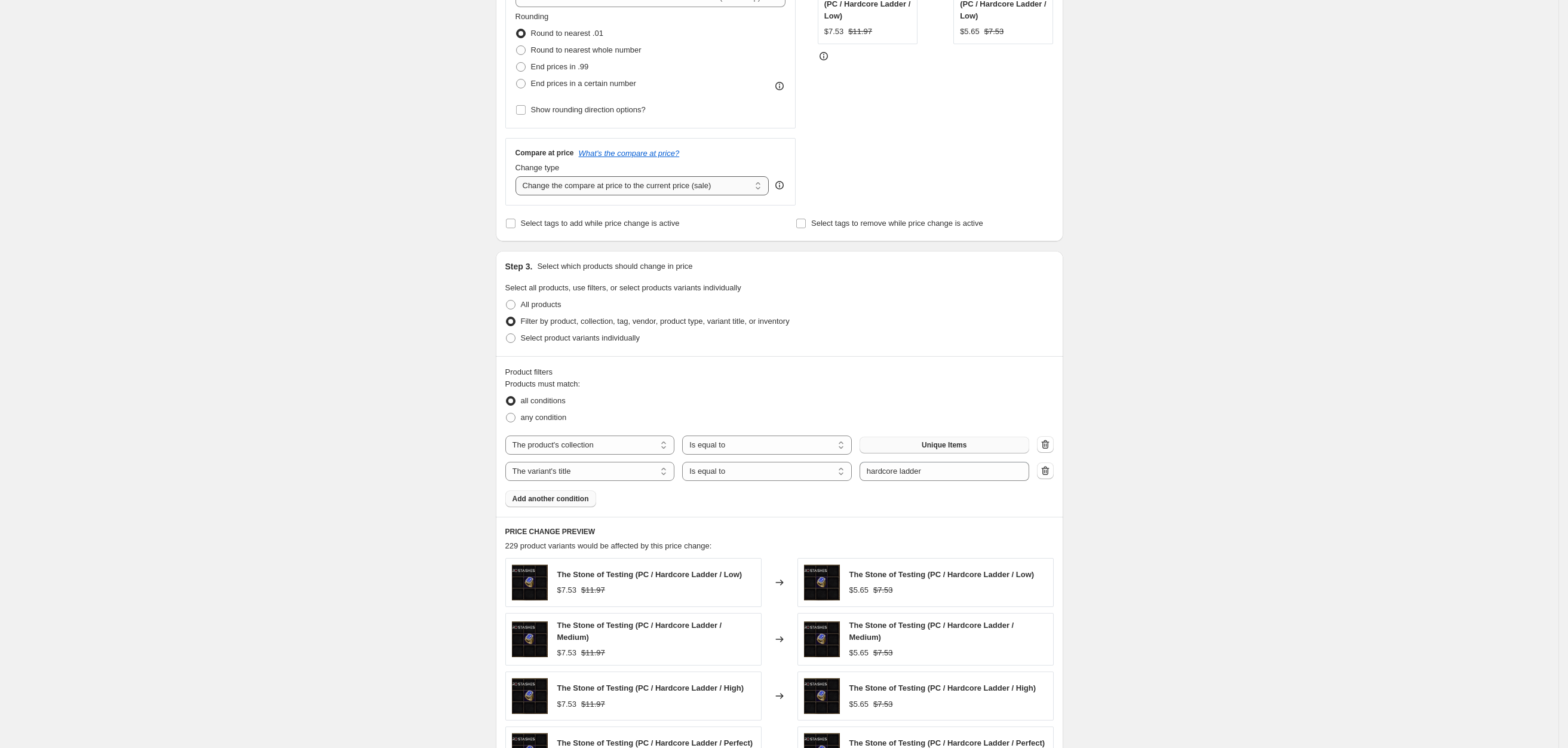
click at [589, 191] on select "Change the compare at price to the current price (sale) Change the compare at p…" at bounding box center [642, 186] width 254 height 19
select select "no_change"
click at [520, 176] on select "Change the compare at price to the current price (sale) Change the compare at p…" at bounding box center [642, 186] width 254 height 19
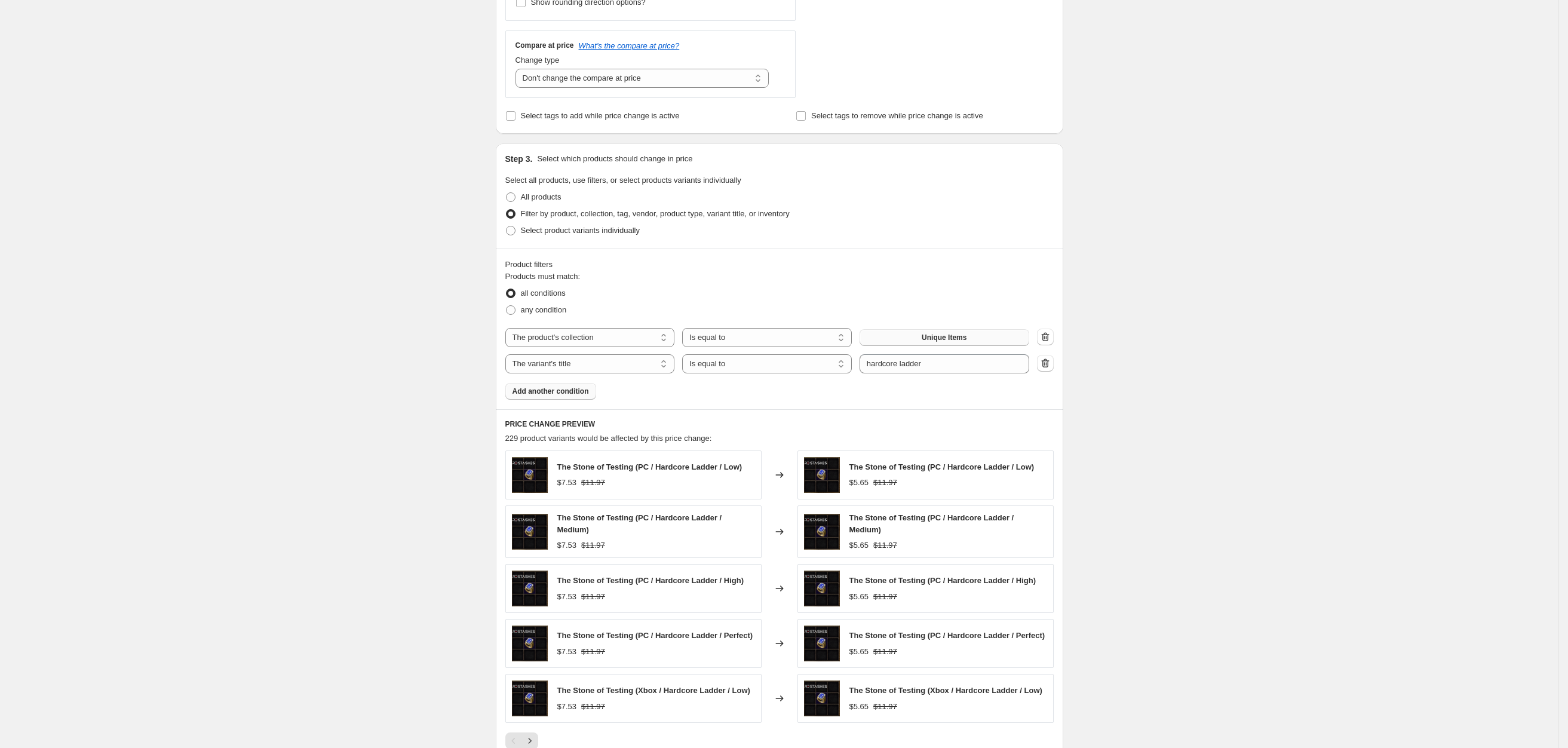
scroll to position [616, 0]
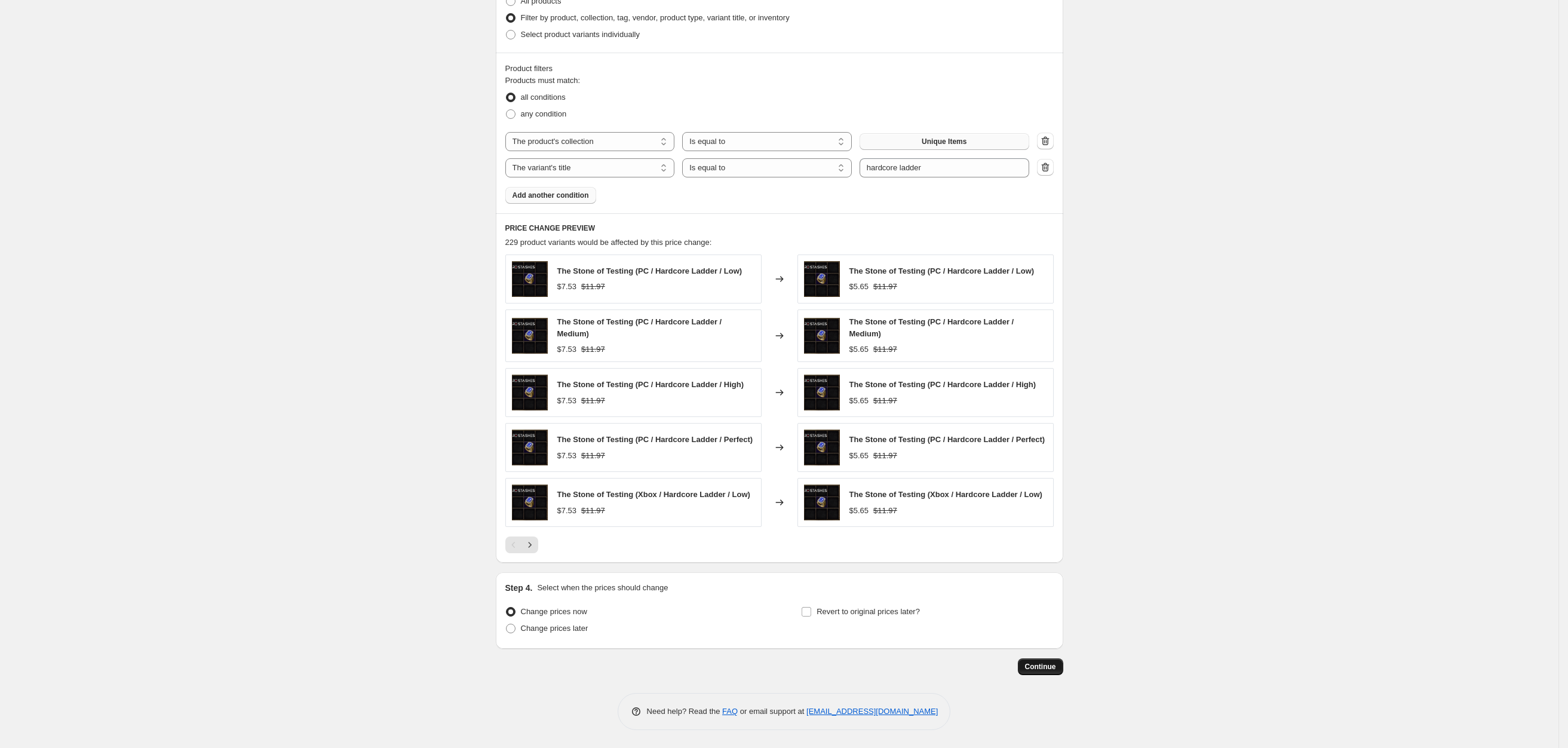
click at [1053, 665] on span "Continue" at bounding box center [1040, 666] width 31 height 10
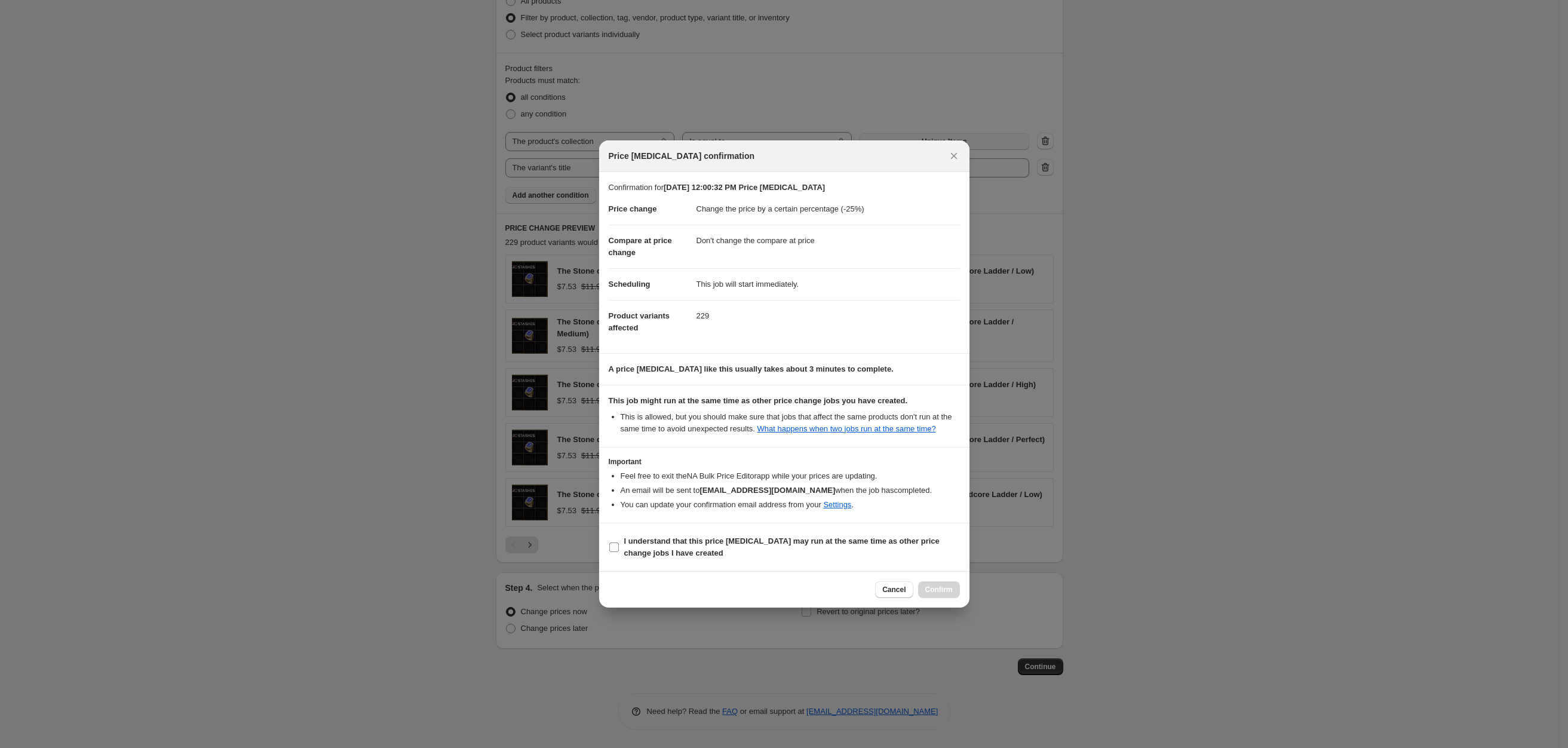
click at [748, 547] on b "I understand that this price [MEDICAL_DATA] may run at the same time as other p…" at bounding box center [782, 547] width 315 height 21
click at [618, 547] on input "I understand that this price [MEDICAL_DATA] may run at the same time as other p…" at bounding box center [613, 547] width 9 height 10
checkbox input "true"
click at [950, 593] on span "Confirm" at bounding box center [938, 590] width 27 height 10
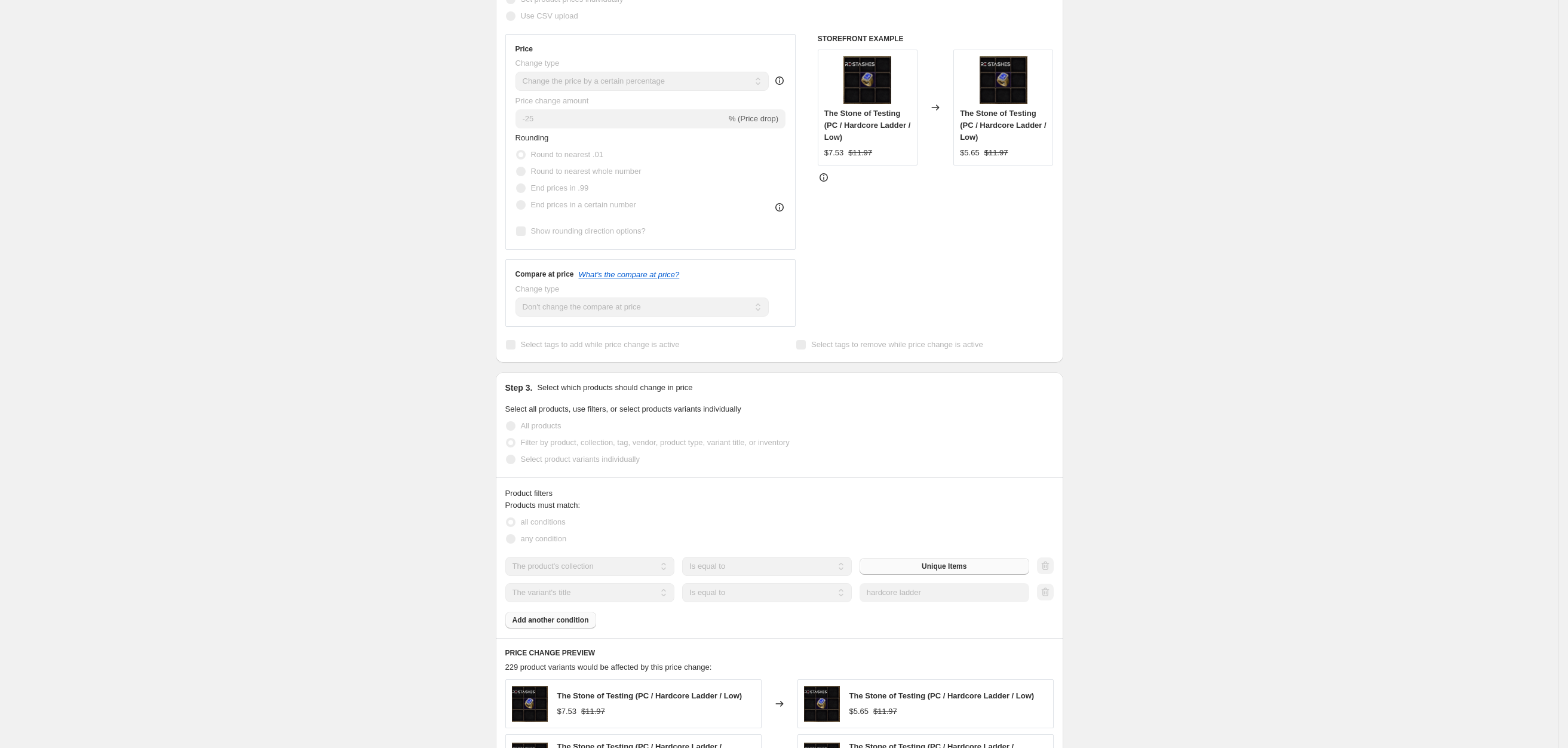
scroll to position [78, 0]
